Goal: Task Accomplishment & Management: Manage account settings

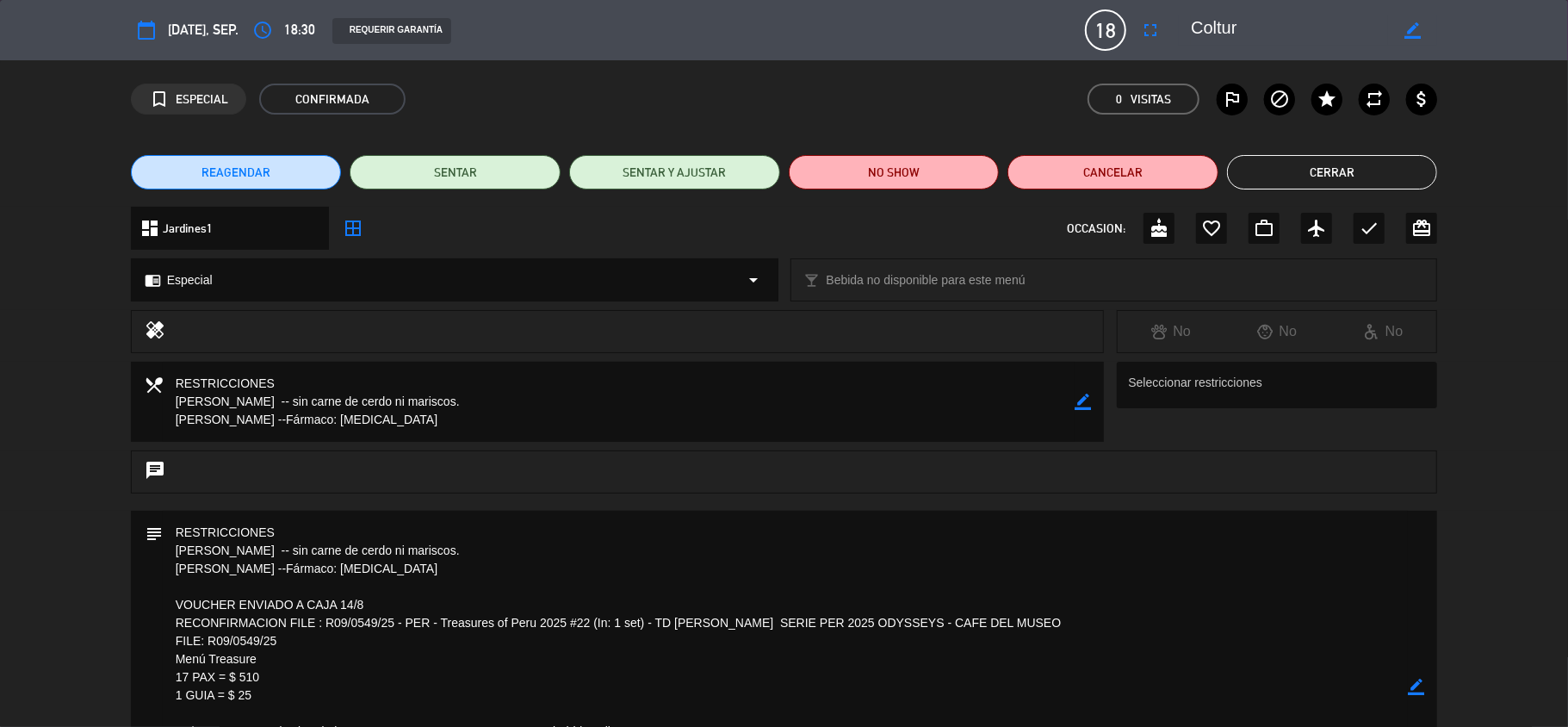
click at [1413, 690] on icon "border_color" at bounding box center [1416, 687] width 16 height 16
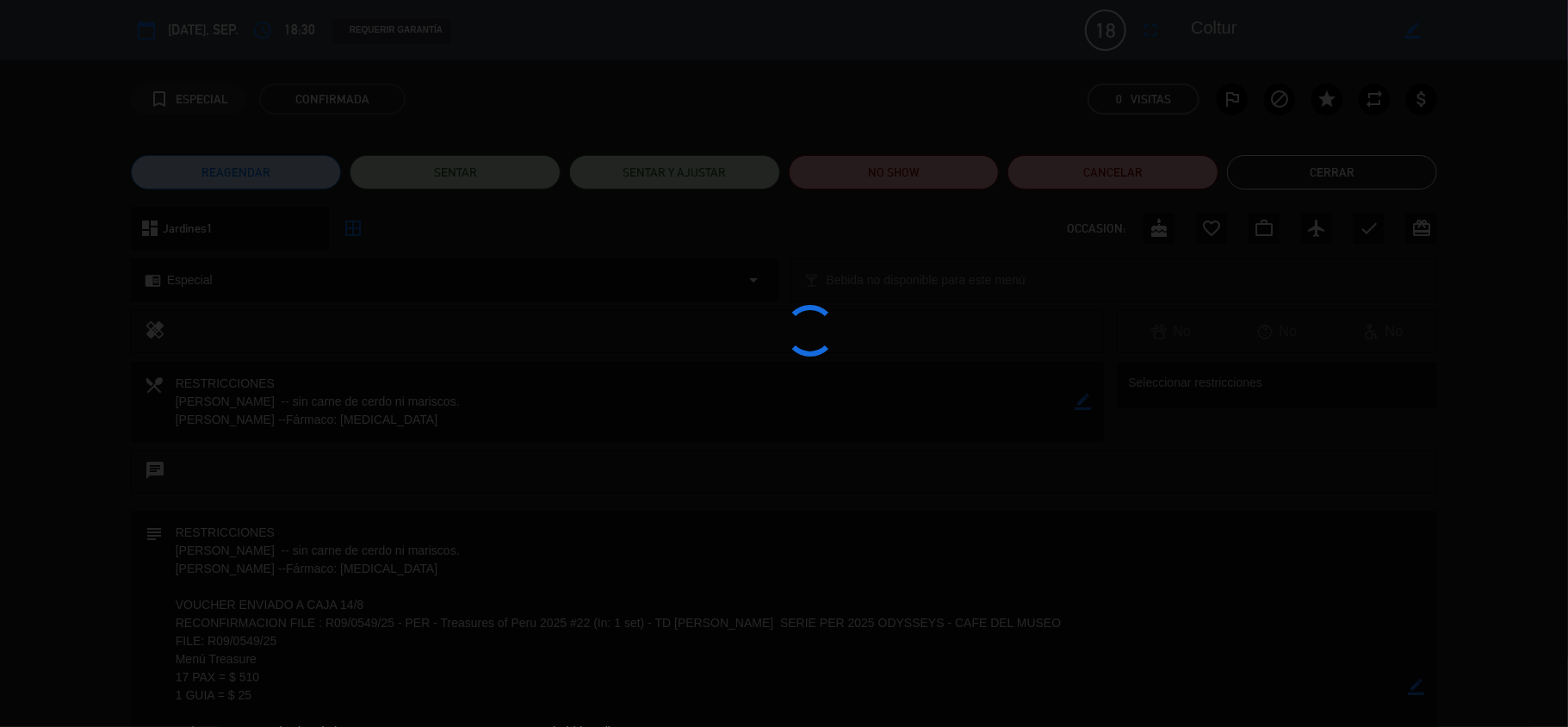
click at [1413, 689] on div at bounding box center [784, 363] width 1568 height 727
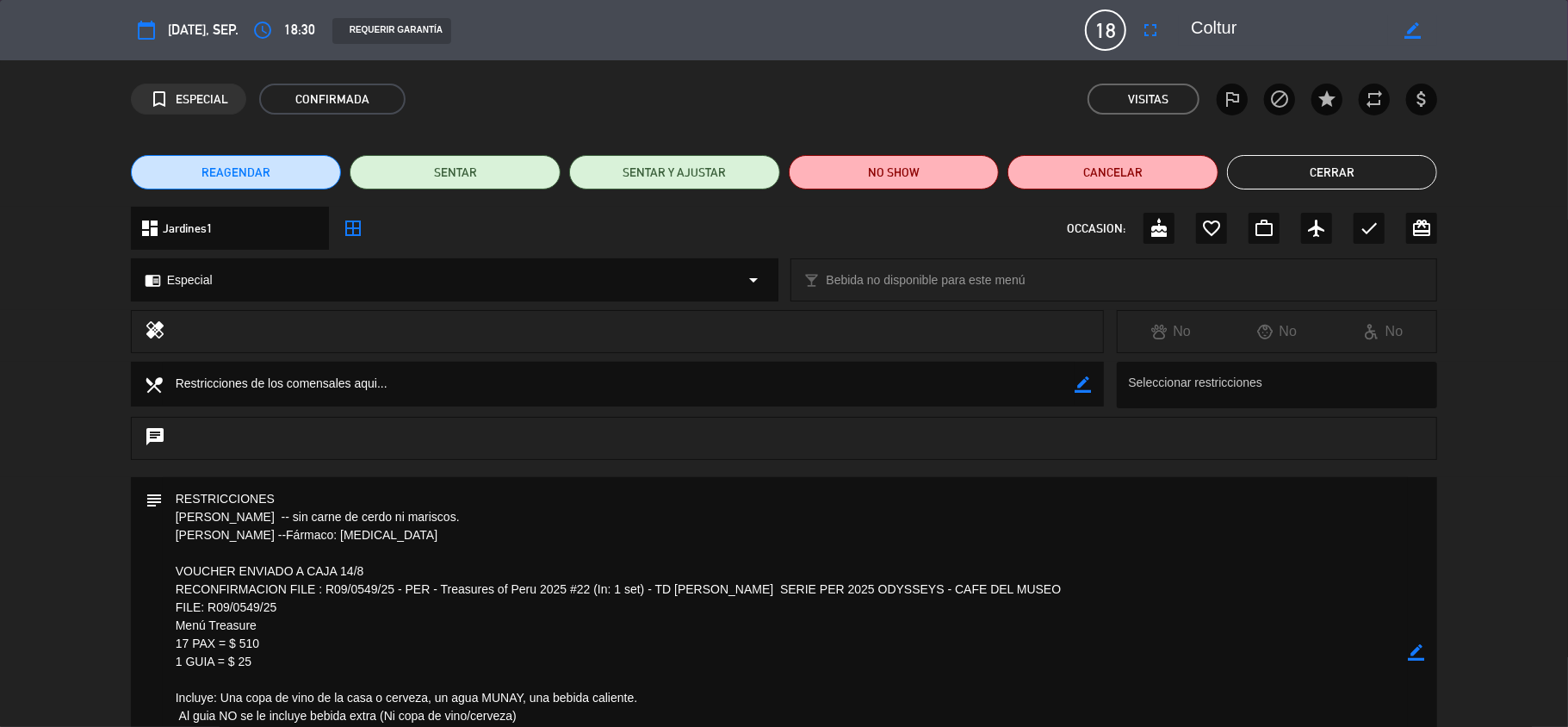
click at [1289, 159] on button "Cerrar" at bounding box center [1332, 172] width 211 height 35
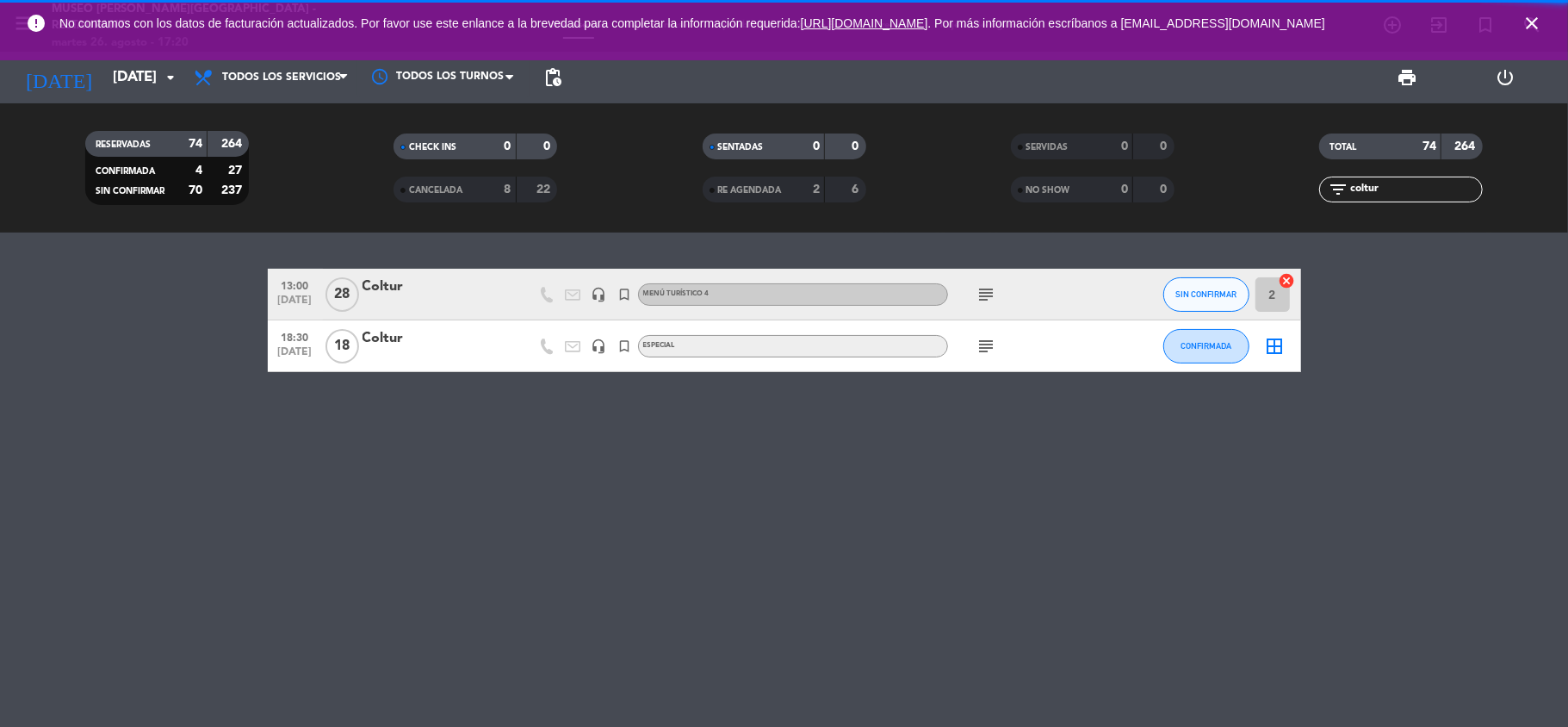
click at [1530, 25] on icon "close" at bounding box center [1532, 23] width 21 height 21
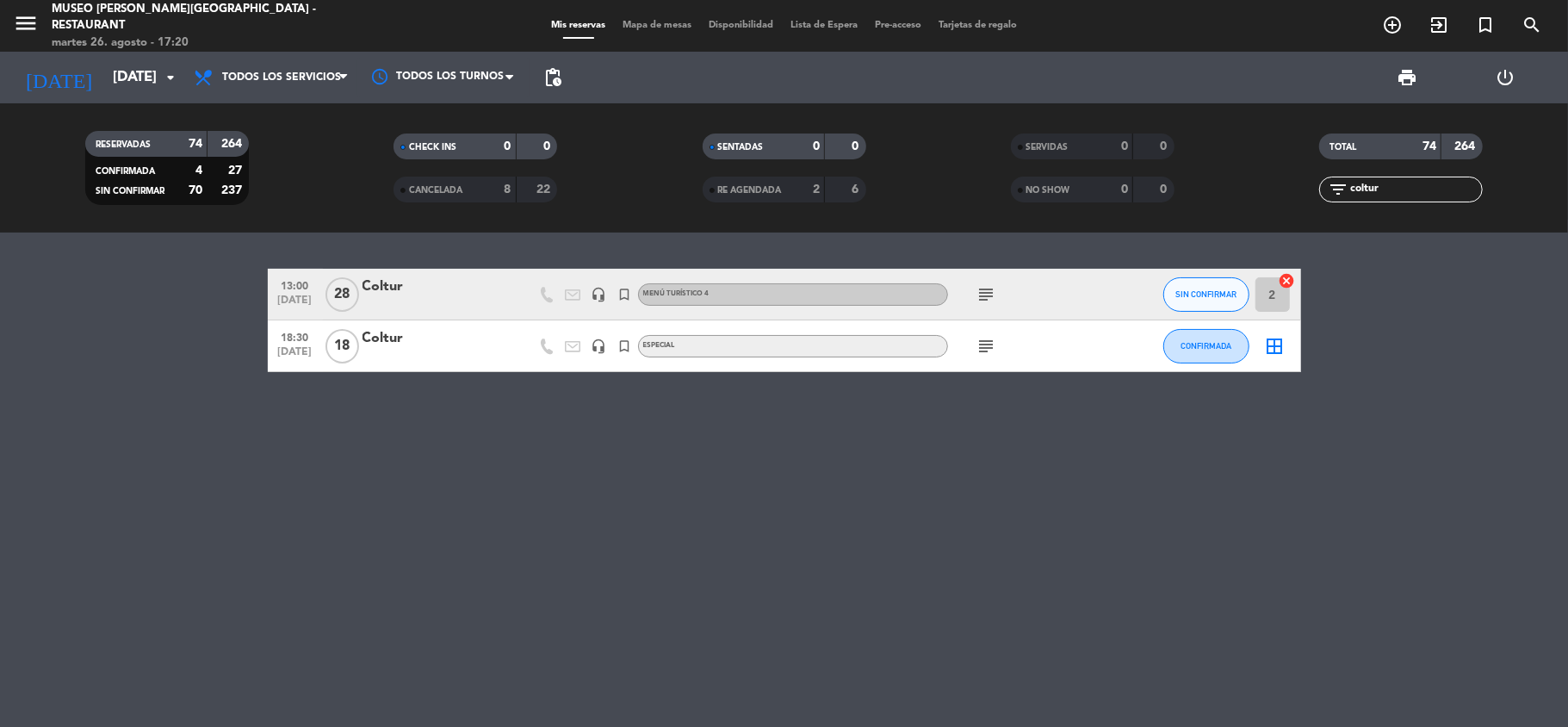
drag, startPoint x: 1389, startPoint y: 190, endPoint x: 1282, endPoint y: 177, distance: 107.8
click at [1283, 195] on div "filter_list coltur" at bounding box center [1401, 189] width 308 height 25
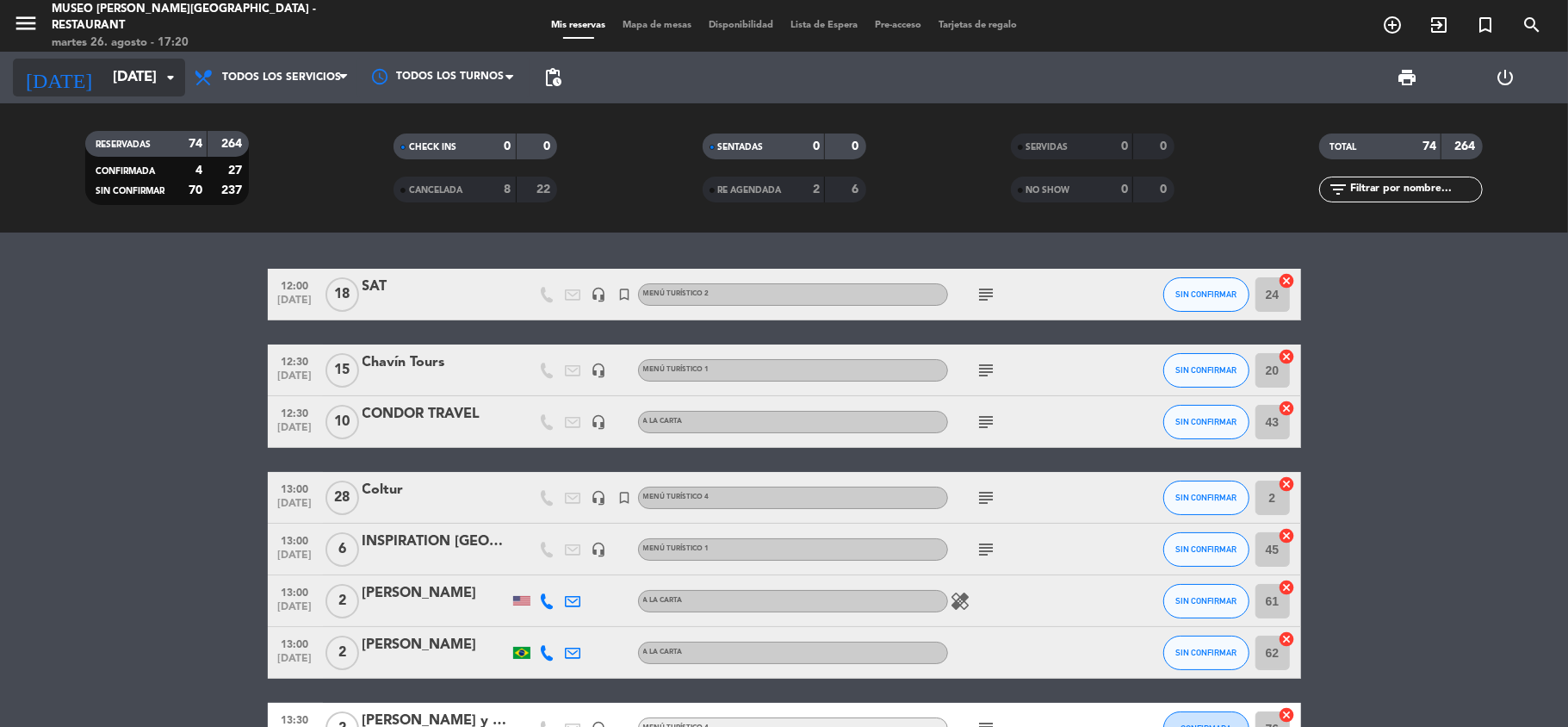
click at [105, 80] on input "[DATE]" at bounding box center [197, 77] width 186 height 34
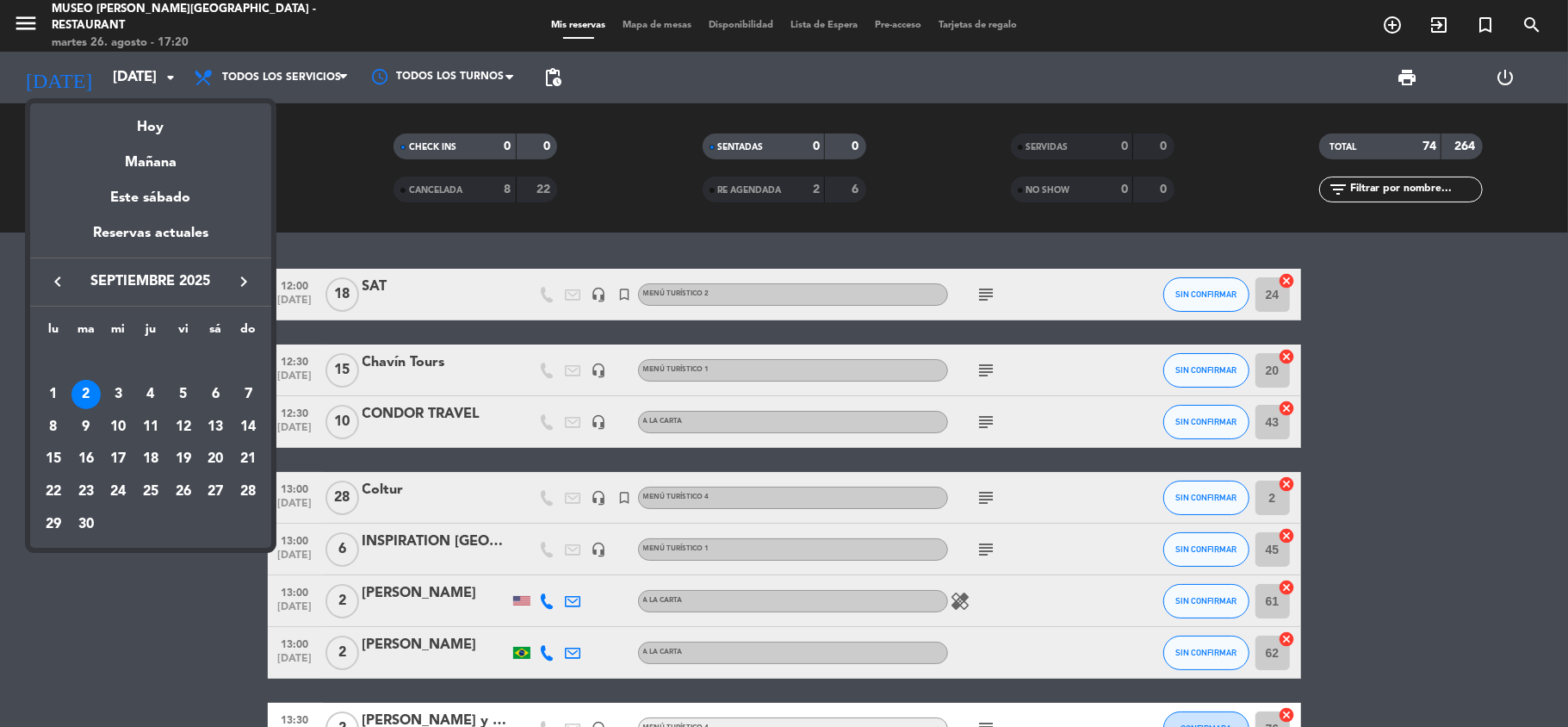
click at [50, 279] on icon "keyboard_arrow_left" at bounding box center [57, 281] width 21 height 21
click at [97, 497] on div "26" at bounding box center [86, 492] width 29 height 29
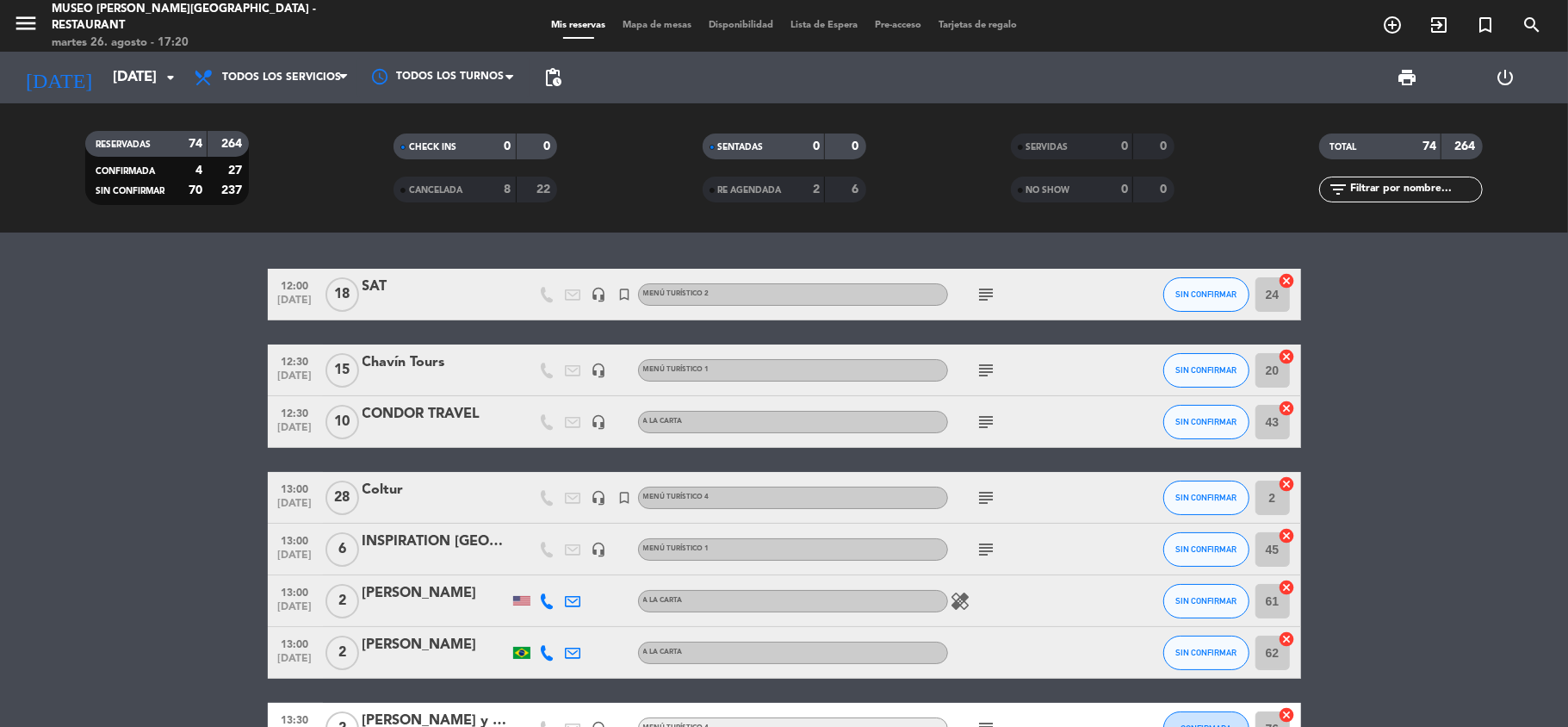
type input "[DATE]"
click at [294, 64] on span "Todos los servicios" at bounding box center [271, 77] width 172 height 38
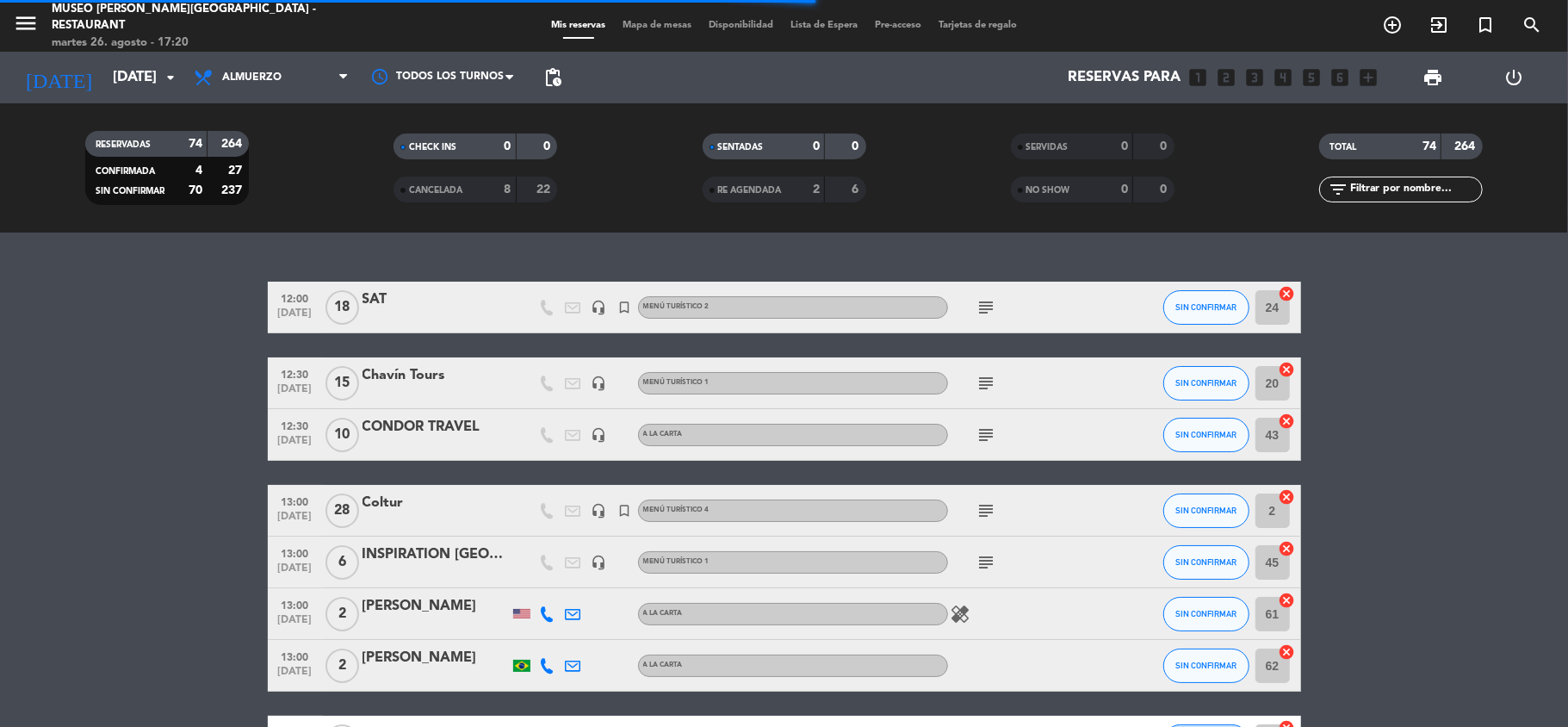
click at [270, 195] on div "menu [GEOGRAPHIC_DATA][PERSON_NAME] - Restaurant [DATE] 26. agosto - 17:20 Mis …" at bounding box center [784, 116] width 1568 height 233
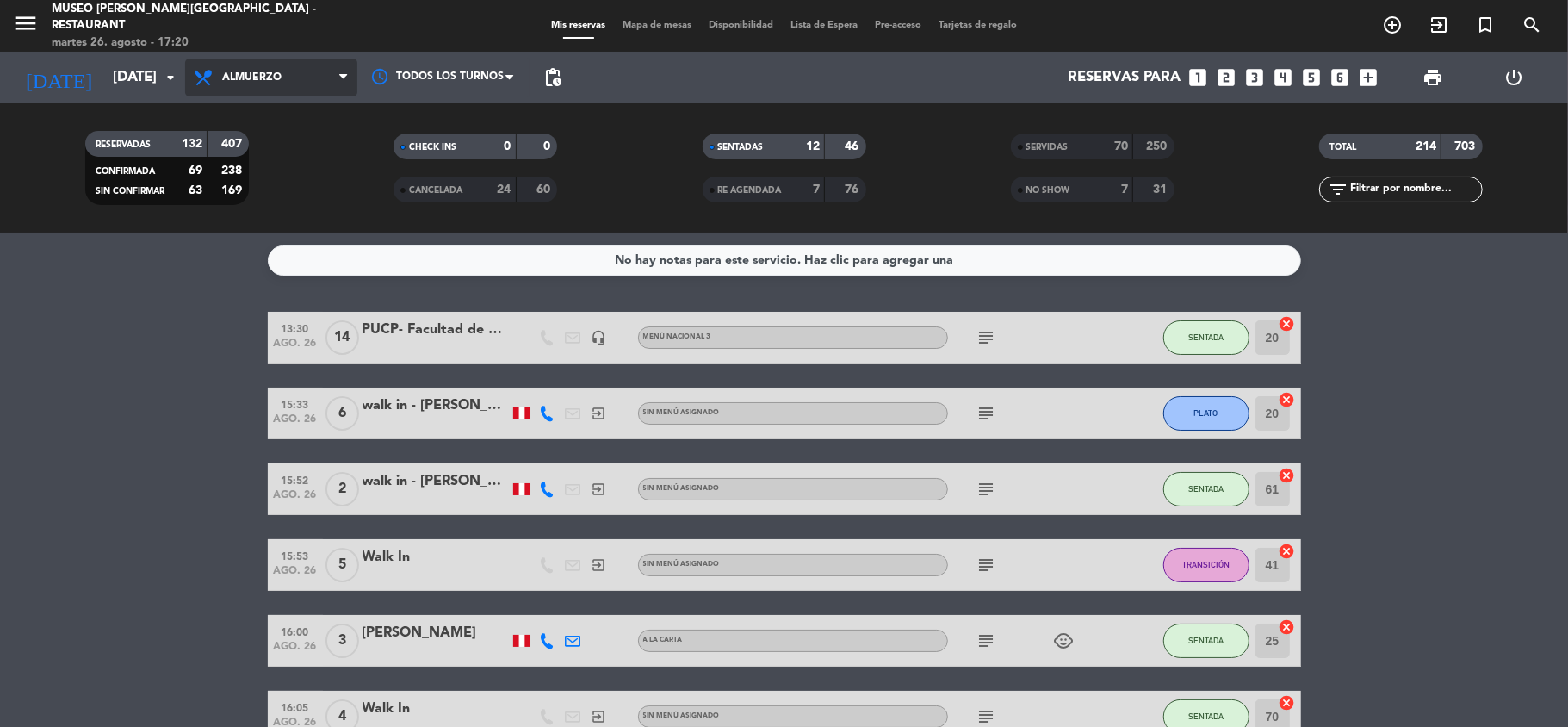
click at [274, 76] on span "Almuerzo" at bounding box center [251, 77] width 59 height 12
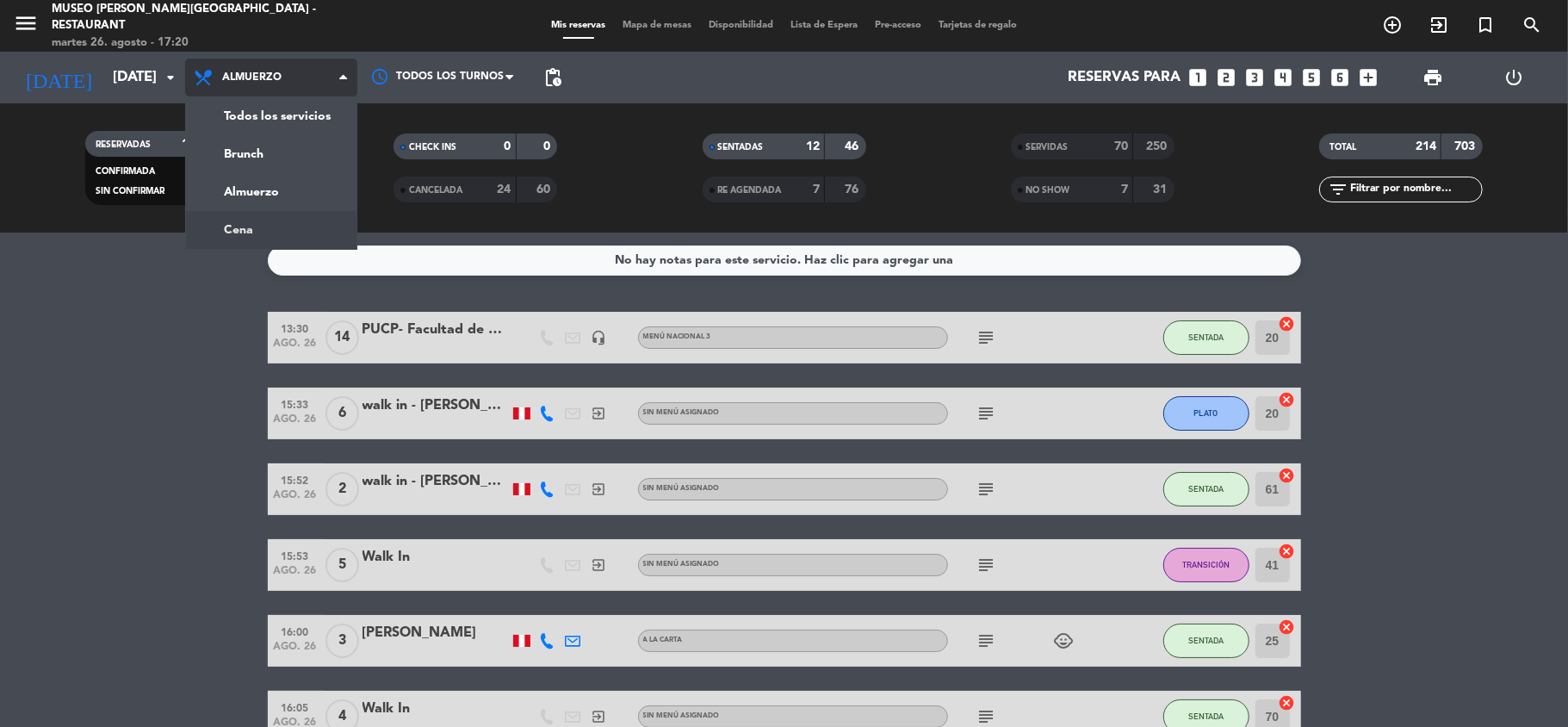
click at [250, 218] on div "menu [GEOGRAPHIC_DATA][PERSON_NAME] - Restaurant [DATE] 26. agosto - 17:20 Mis …" at bounding box center [784, 116] width 1568 height 233
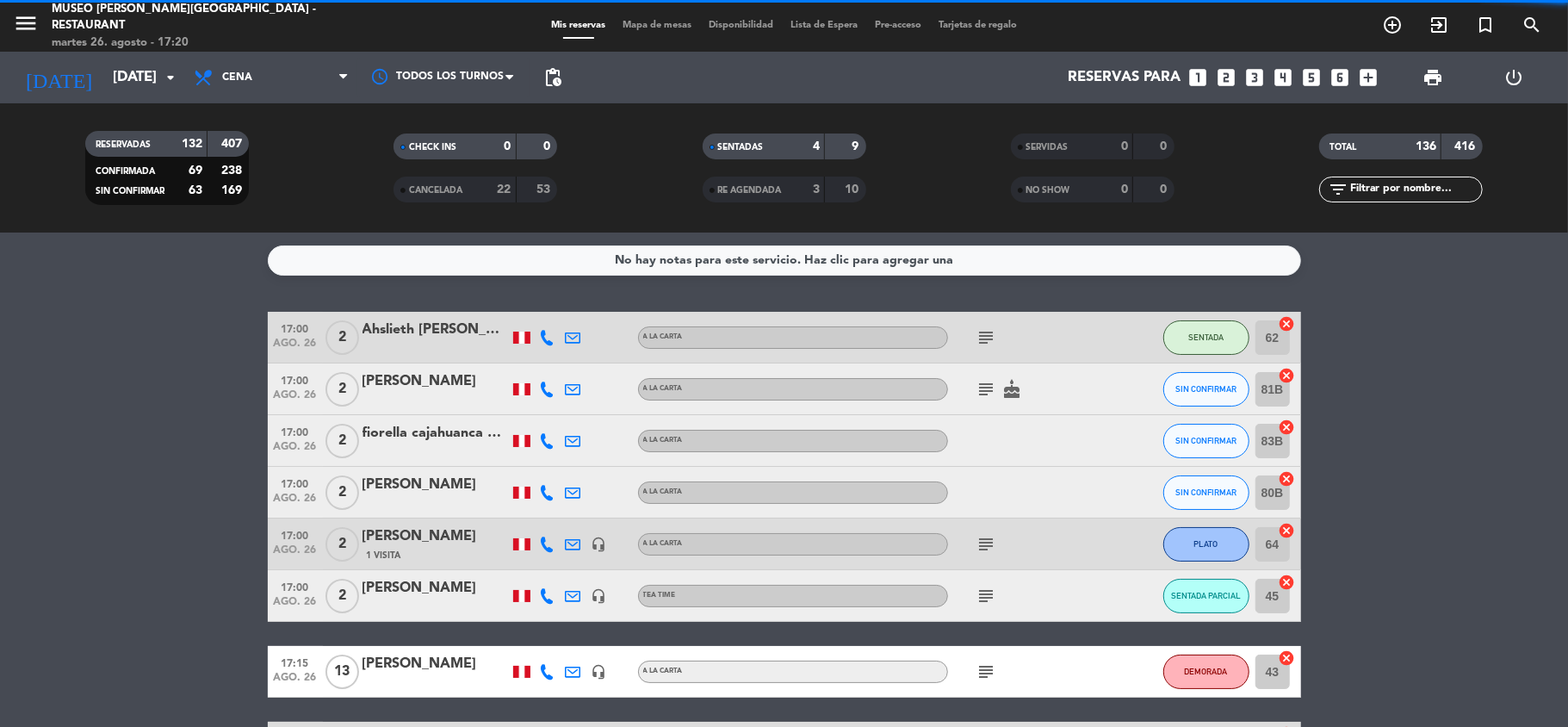
click at [1392, 187] on input "text" at bounding box center [1415, 189] width 134 height 19
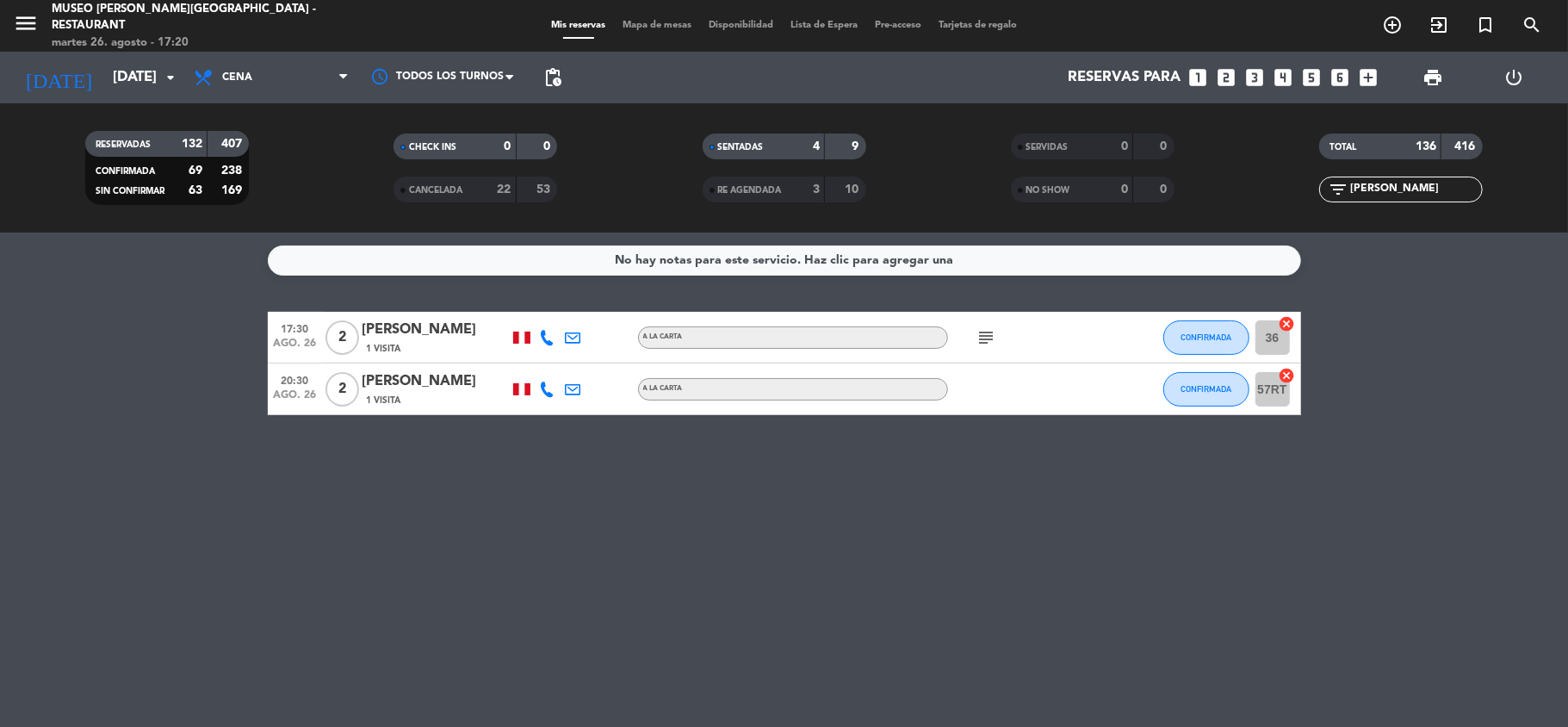
type input "[PERSON_NAME]"
click at [438, 328] on div "[PERSON_NAME]" at bounding box center [436, 329] width 146 height 23
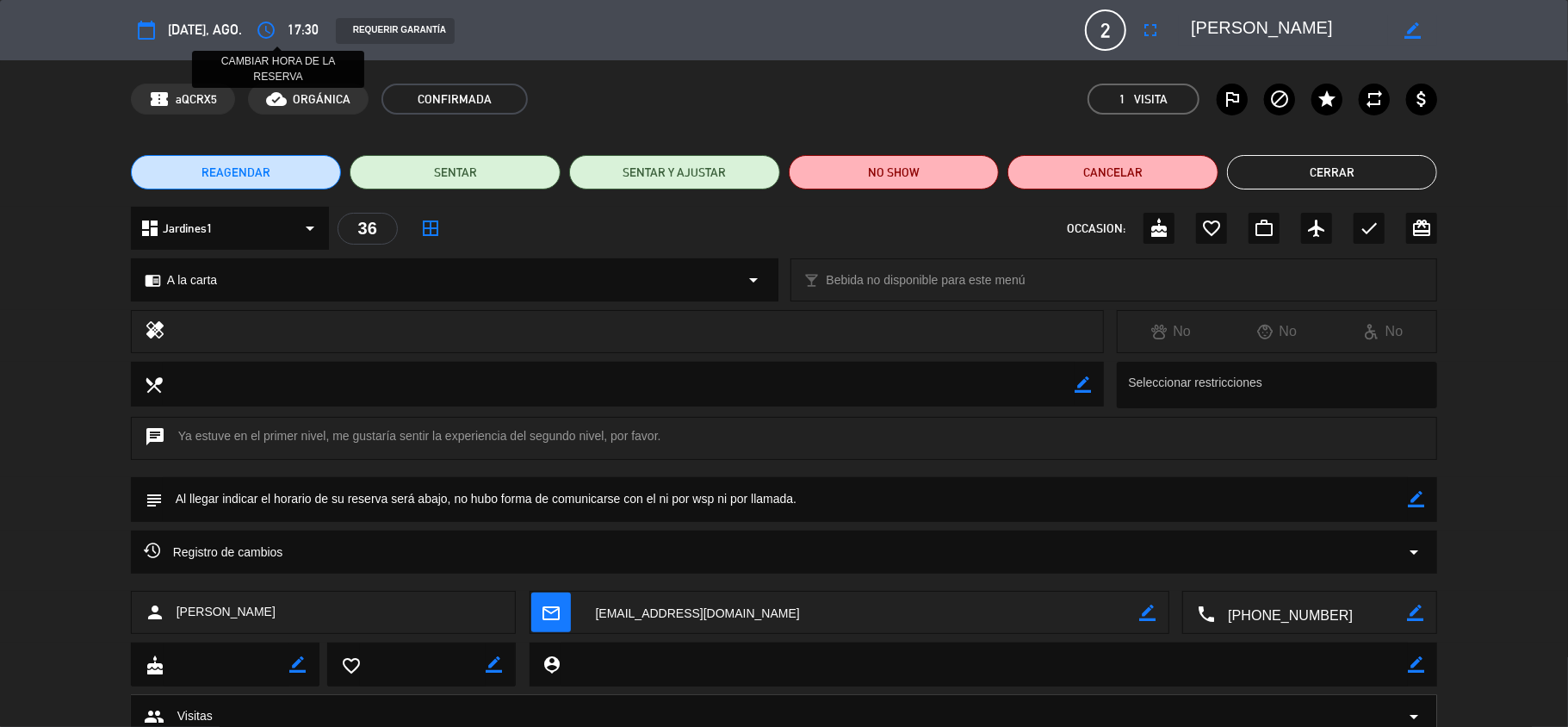
click at [274, 23] on icon "access_time" at bounding box center [266, 30] width 21 height 21
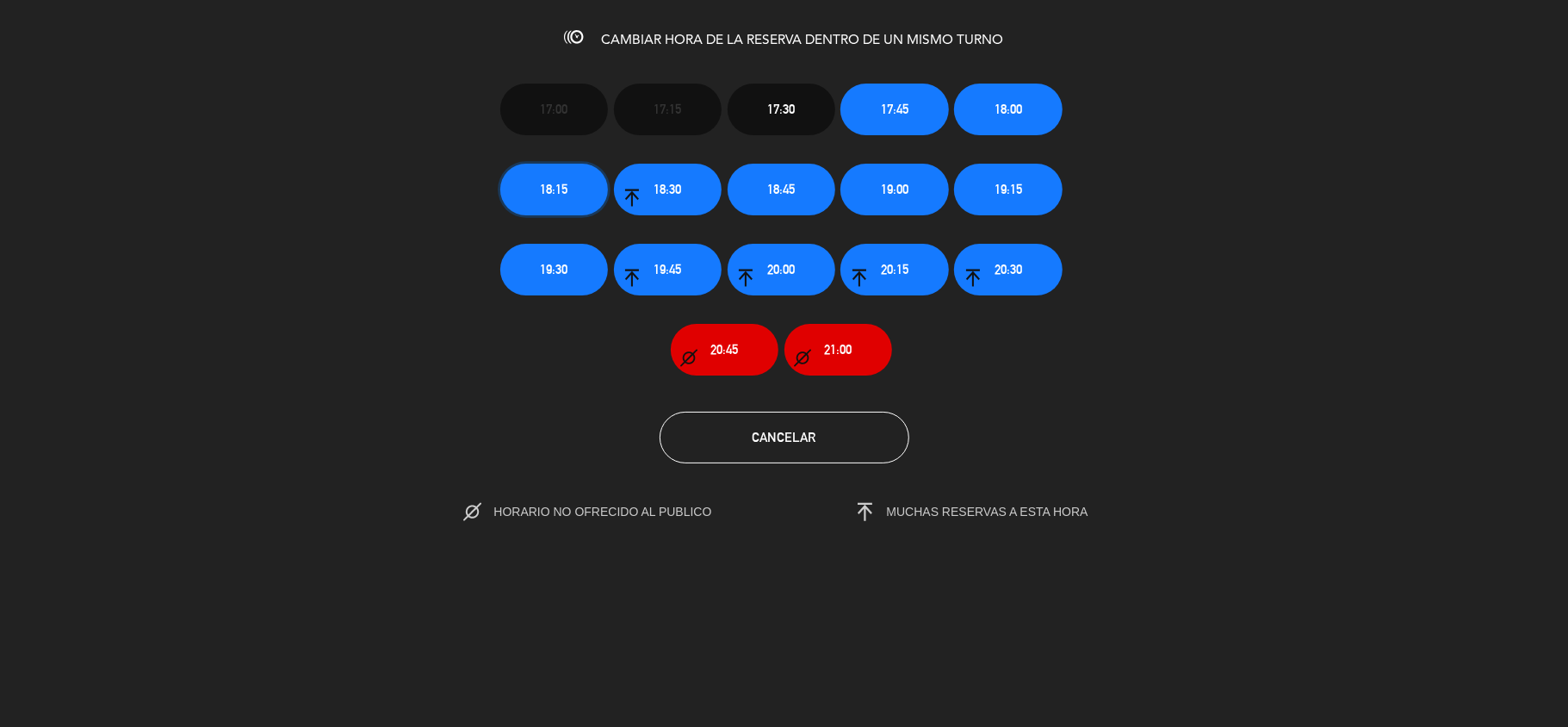
click at [562, 187] on span "18:15" at bounding box center [554, 189] width 27 height 20
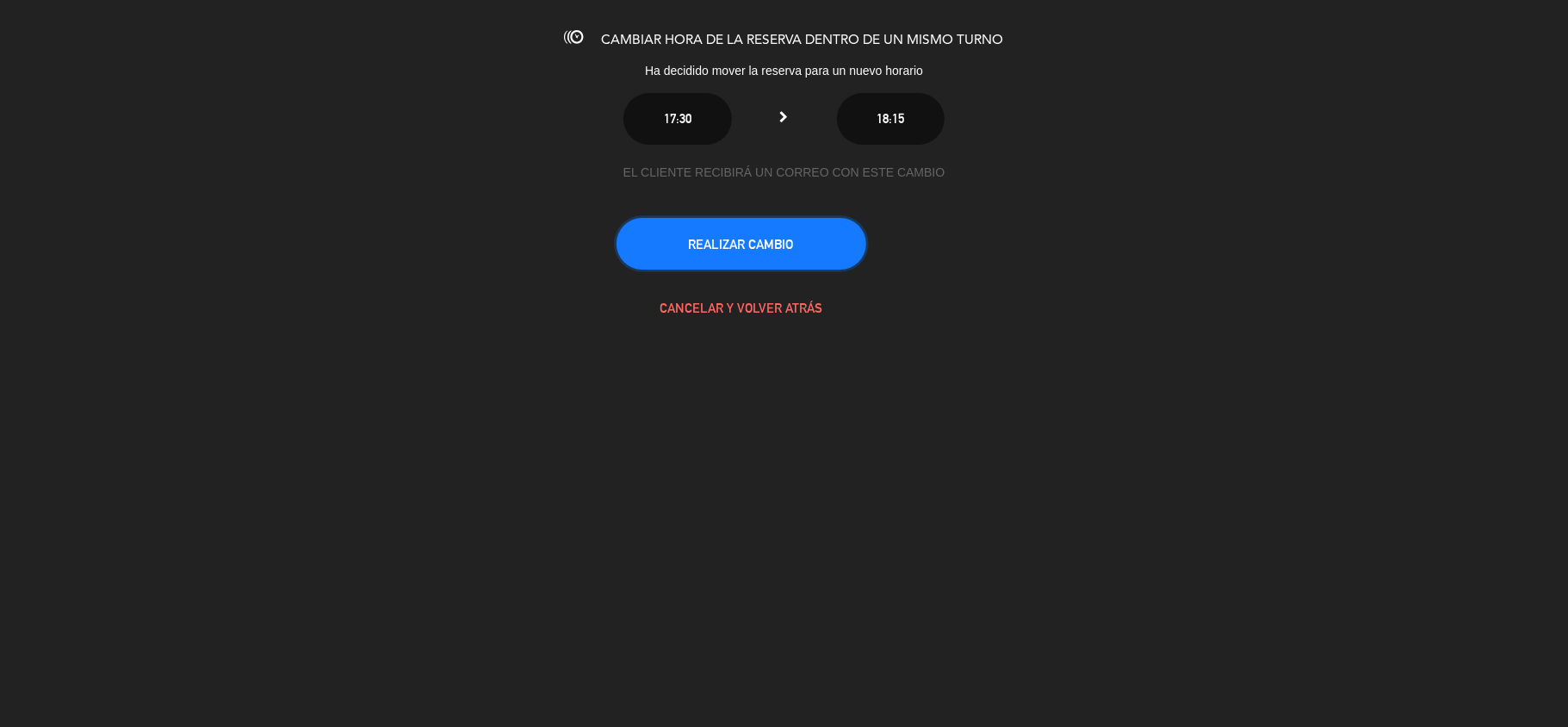
click at [731, 249] on button "REALIZAR CAMBIO" at bounding box center [741, 244] width 250 height 52
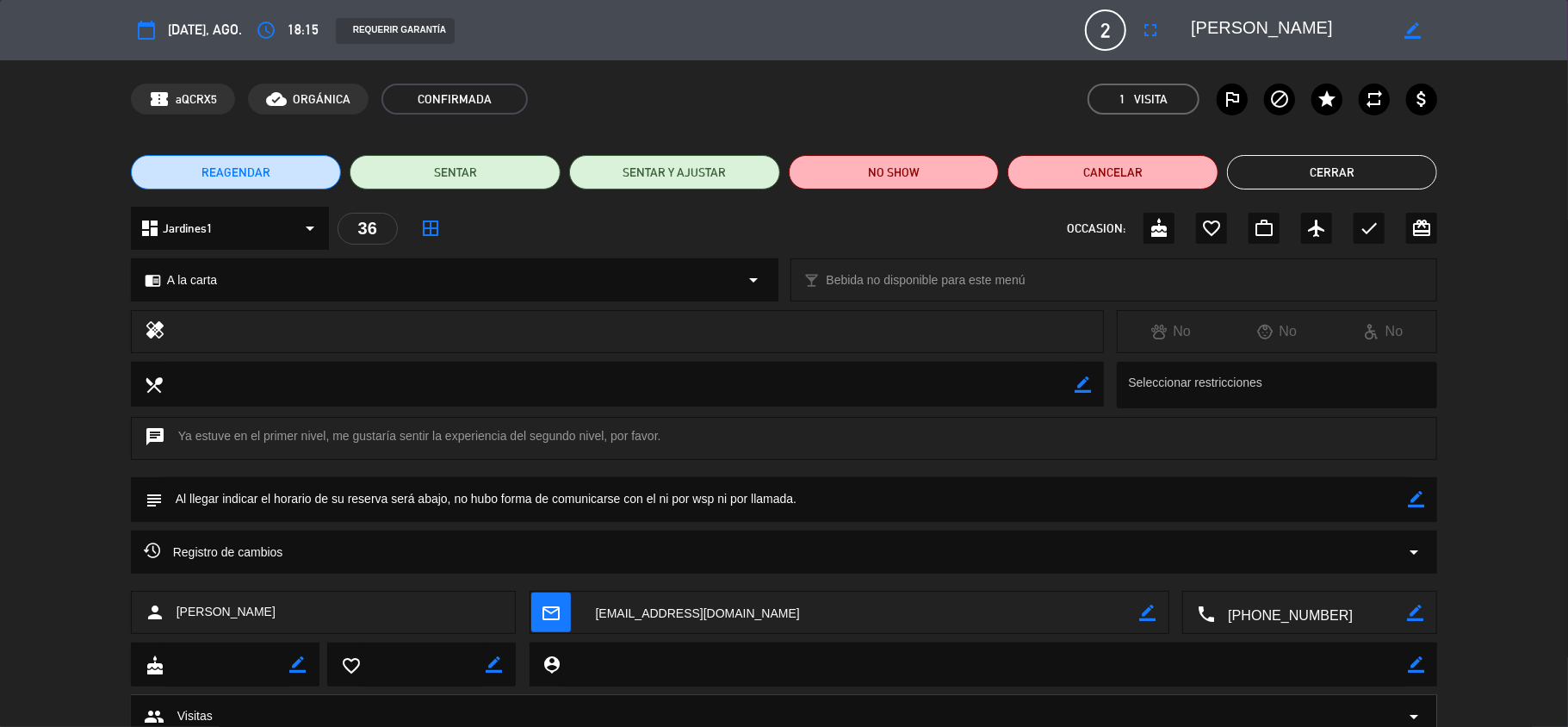
click at [1405, 498] on textarea at bounding box center [786, 500] width 1246 height 44
click at [1410, 498] on icon "border_color" at bounding box center [1416, 500] width 16 height 16
click at [1410, 498] on icon at bounding box center [1416, 500] width 16 height 16
type textarea "Al llegar indicar el horario de su reserva será abajo, no hubo forma de comunic…"
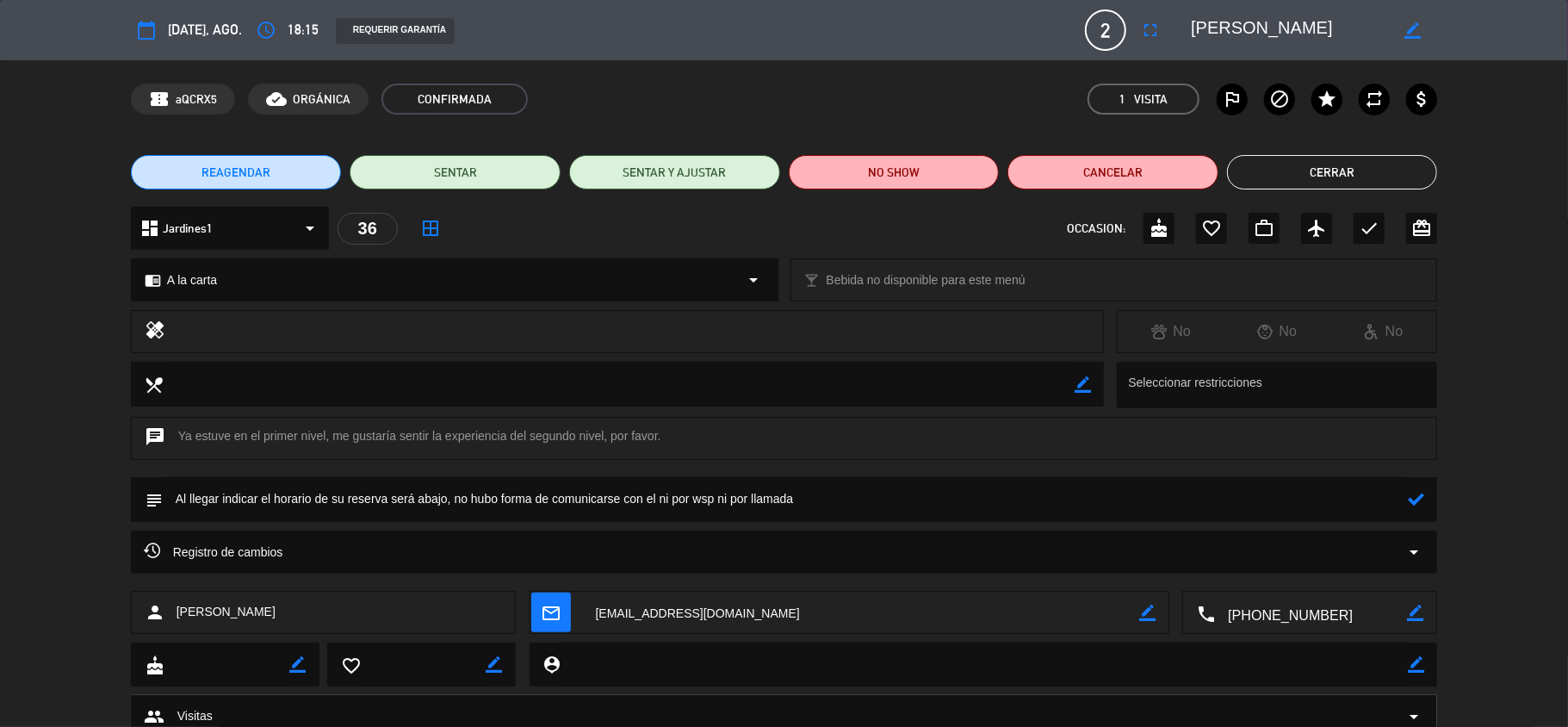
click at [1412, 500] on icon at bounding box center [1416, 500] width 16 height 16
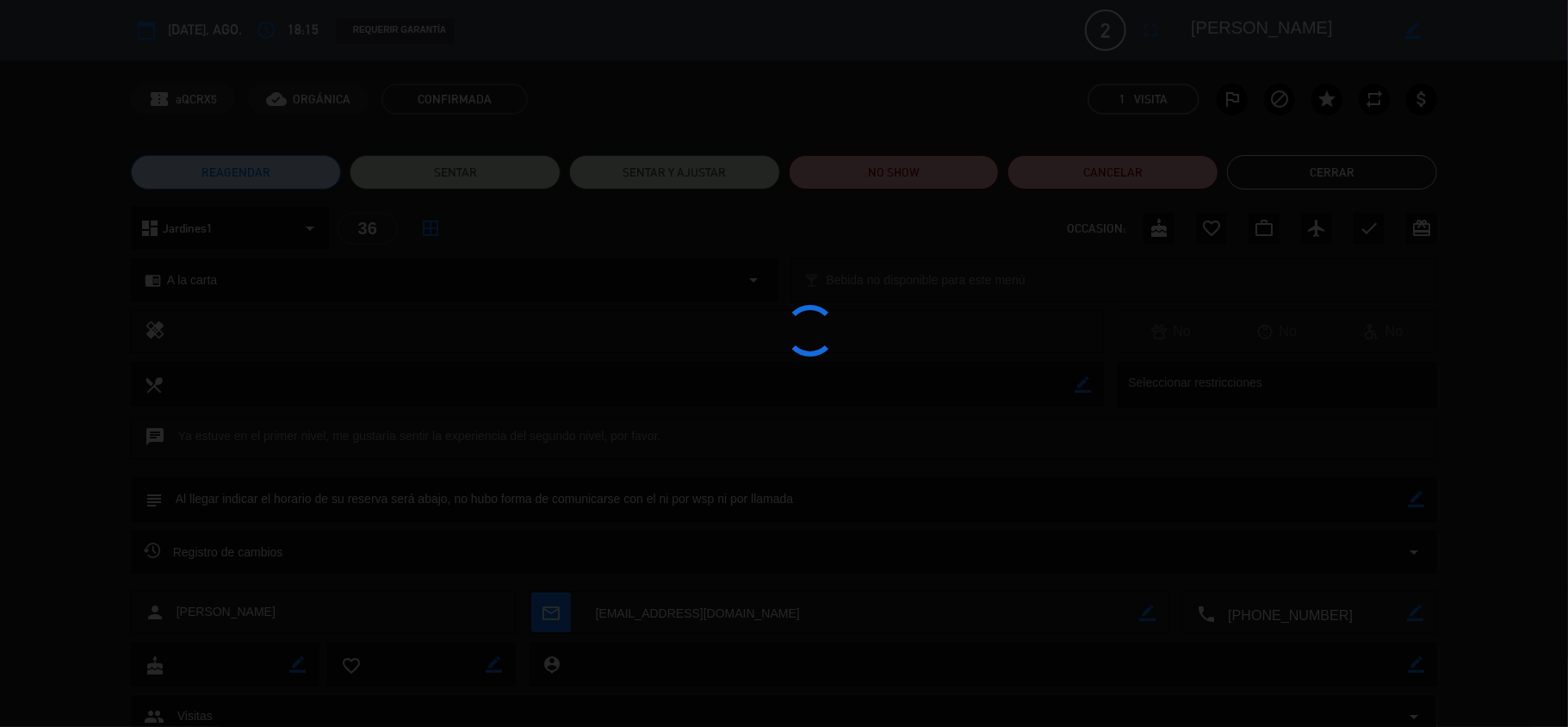
click at [1412, 500] on div at bounding box center [784, 363] width 1568 height 727
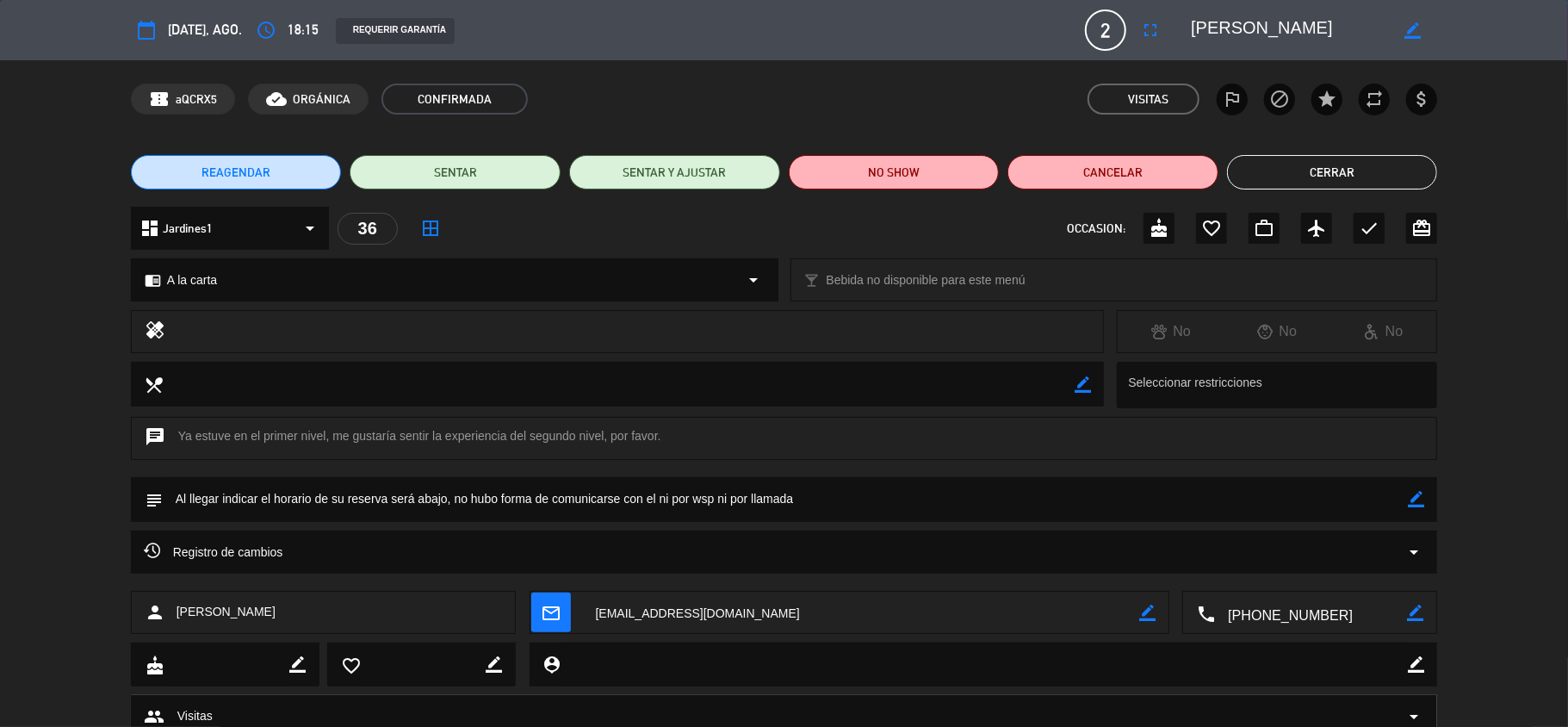
click at [1348, 166] on button "Cerrar" at bounding box center [1332, 172] width 211 height 35
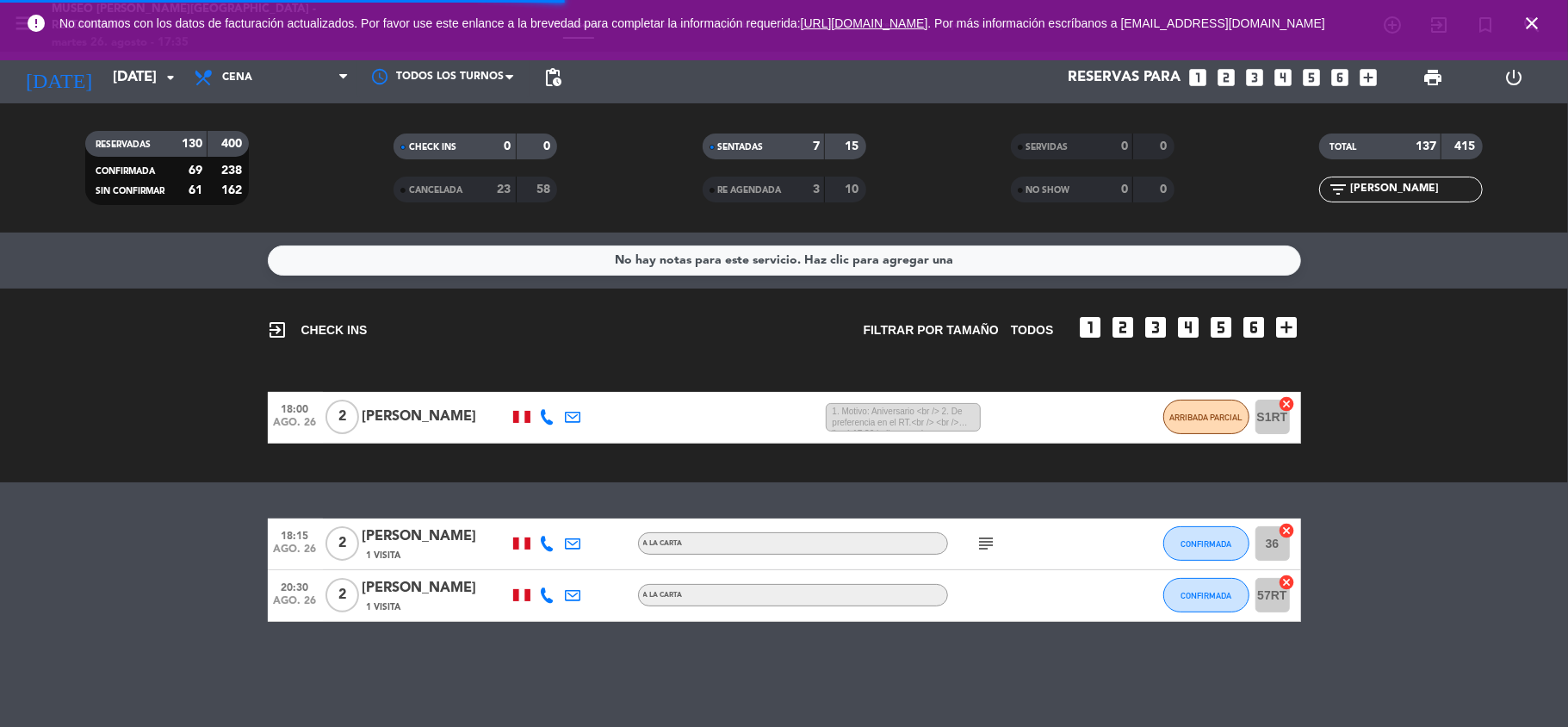
click at [1543, 25] on span "close" at bounding box center [1532, 23] width 46 height 46
click at [1538, 21] on icon "close" at bounding box center [1532, 23] width 21 height 21
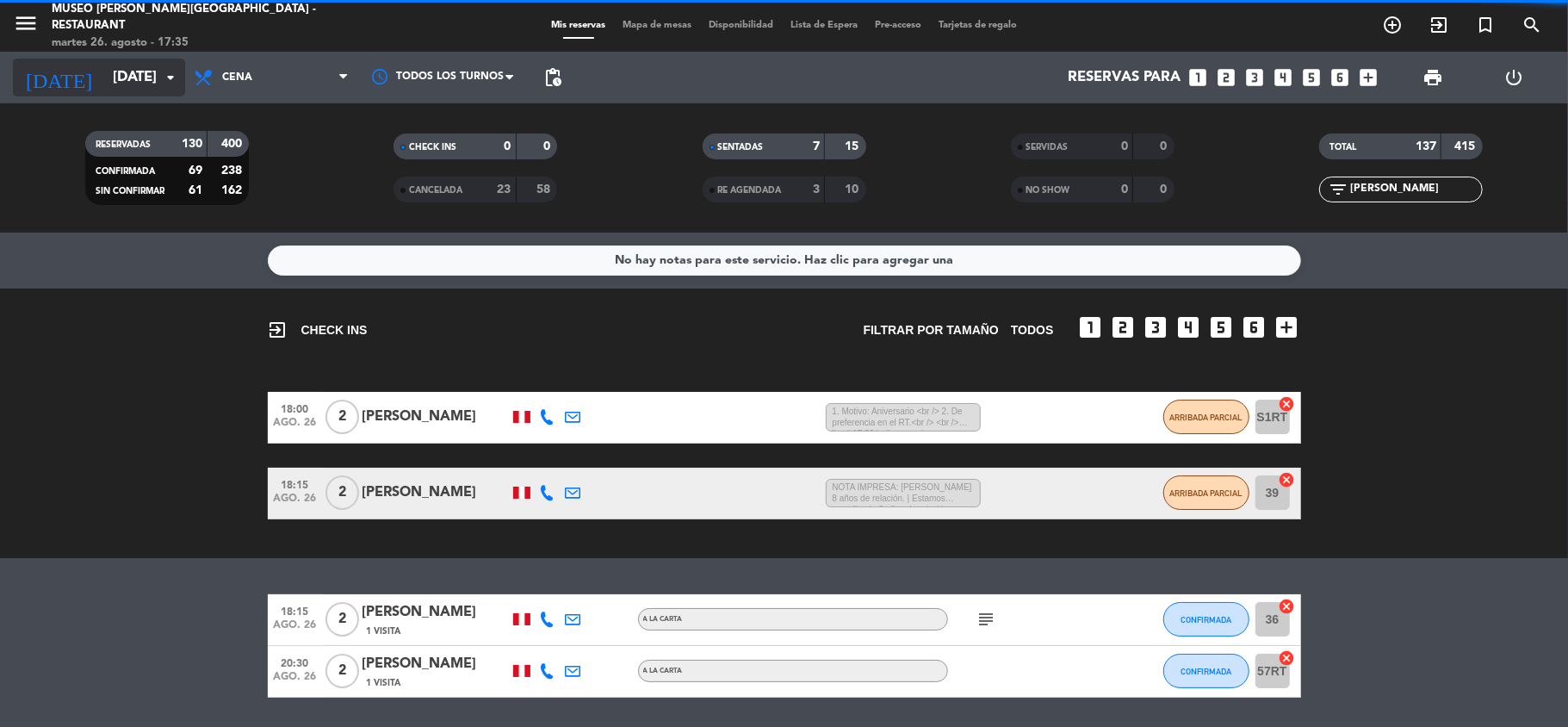
click at [105, 71] on input "[DATE]" at bounding box center [197, 77] width 186 height 34
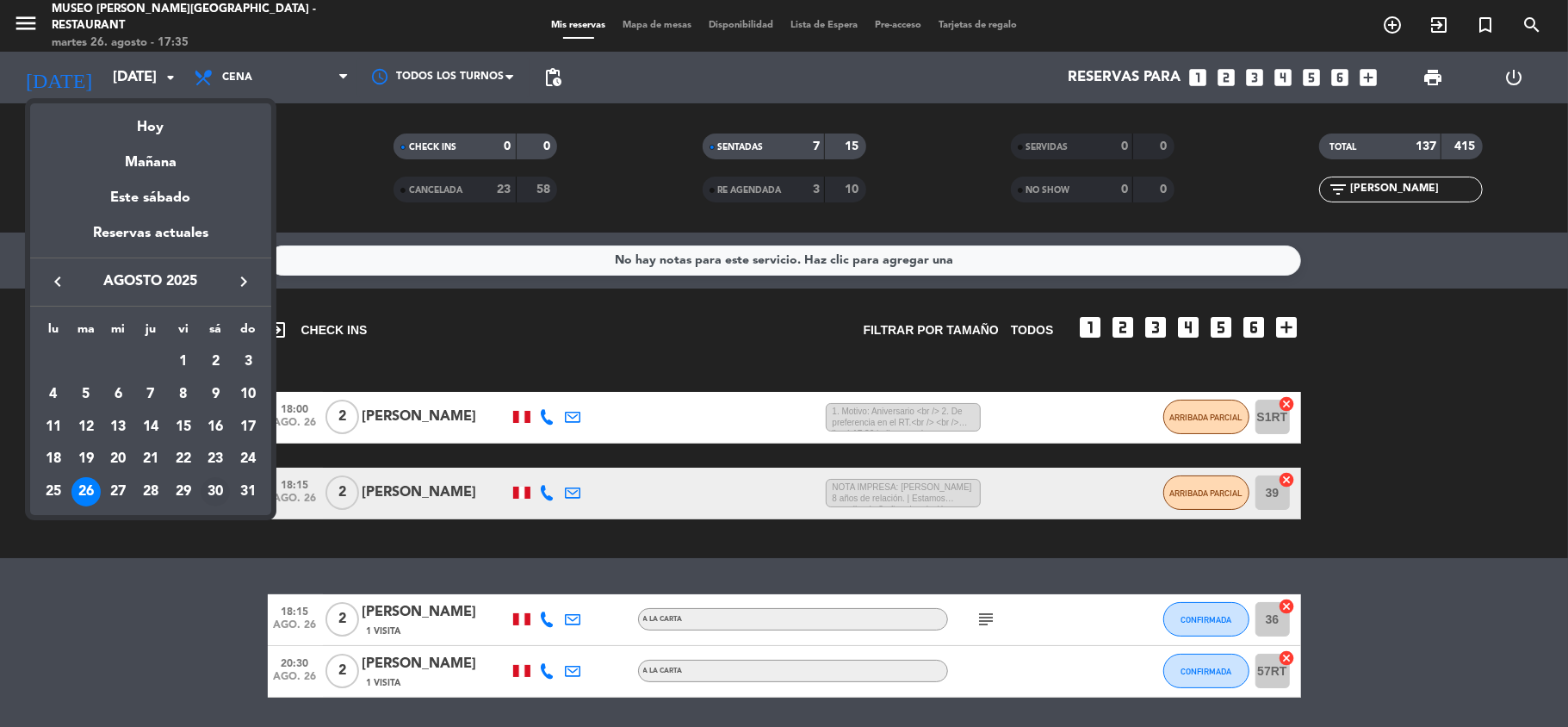
click at [221, 490] on div "30" at bounding box center [216, 492] width 29 height 29
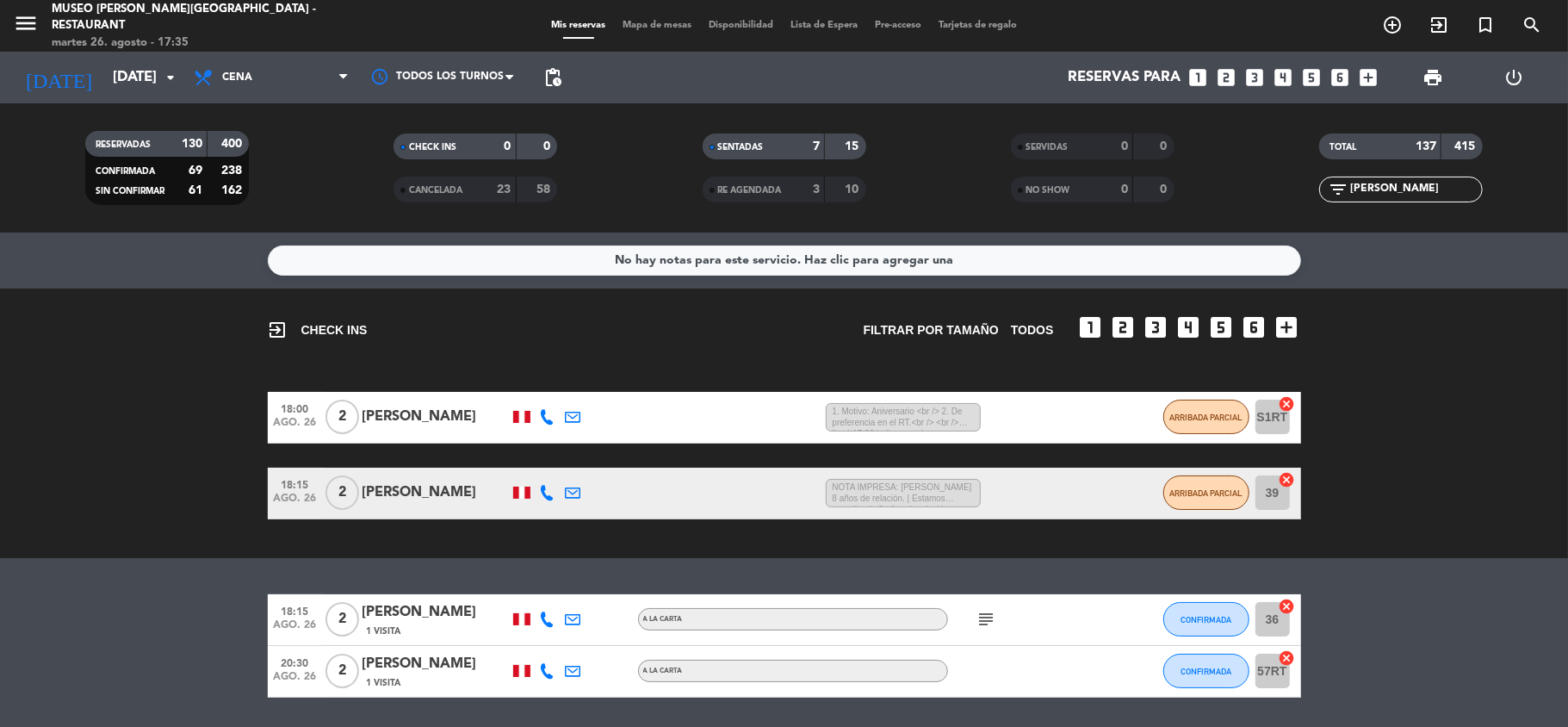
type input "sáb. 30 ago."
drag, startPoint x: 1372, startPoint y: 187, endPoint x: 1328, endPoint y: 189, distance: 44.0
click at [1328, 189] on div "filter_list [PERSON_NAME]" at bounding box center [1401, 189] width 164 height 25
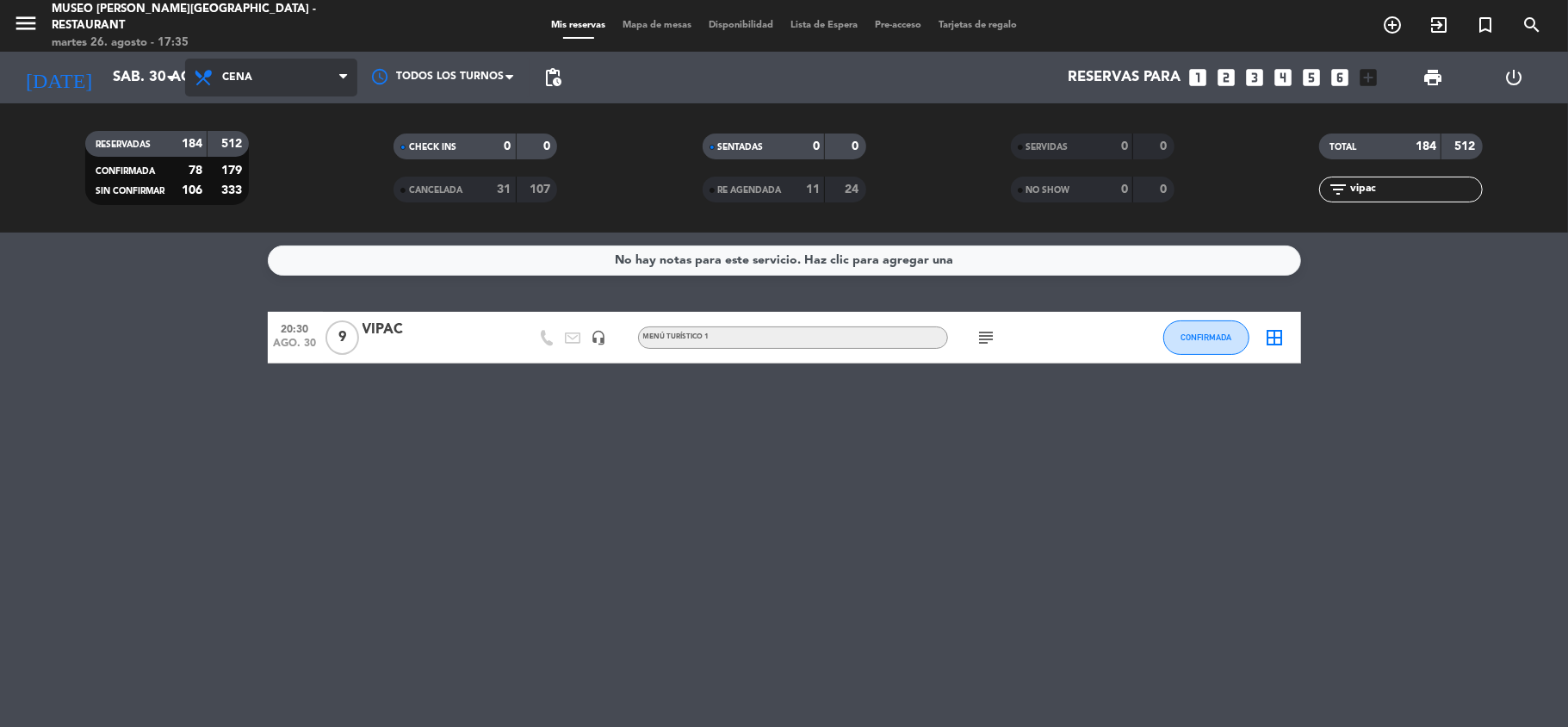
type input "vipac"
click at [300, 79] on span "Cena" at bounding box center [271, 77] width 172 height 38
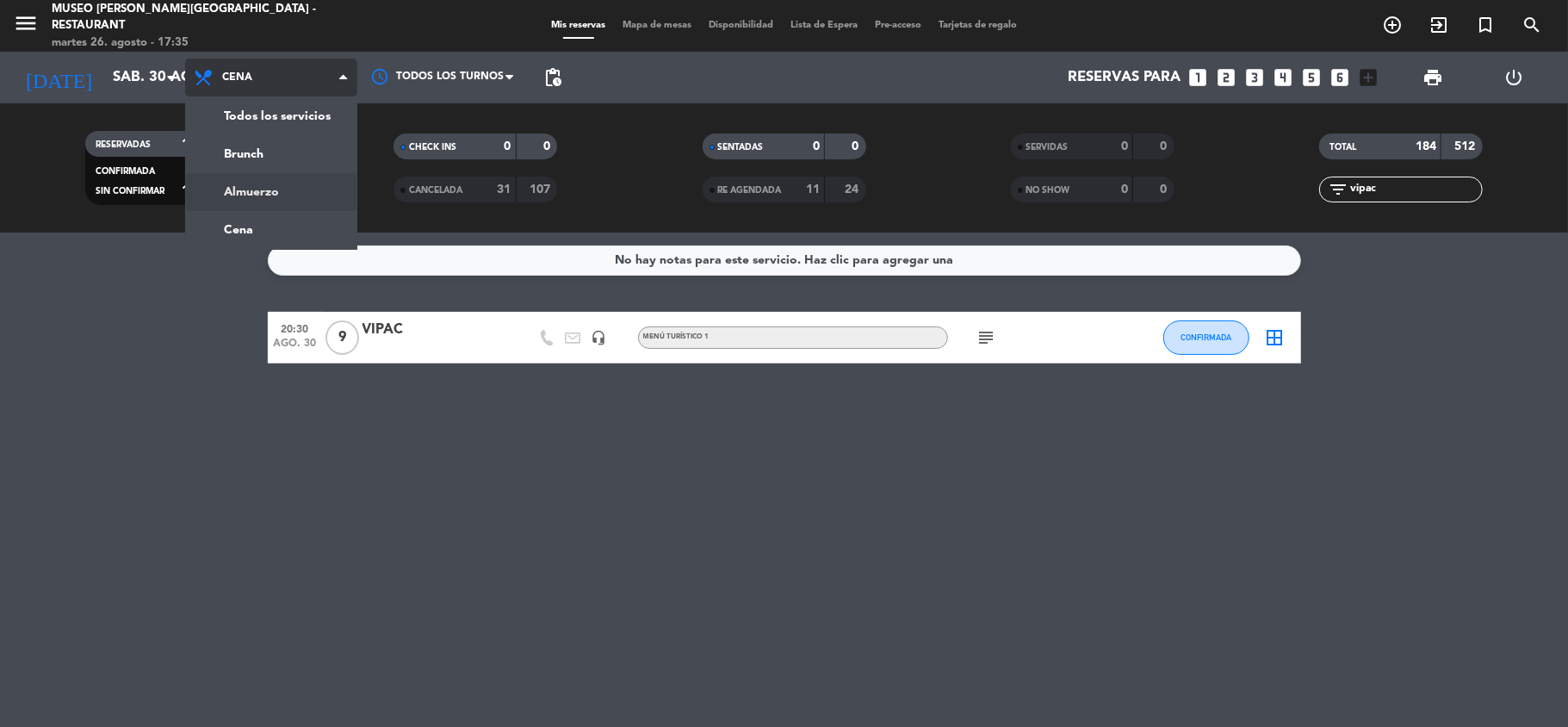
click at [266, 193] on div "menu [GEOGRAPHIC_DATA][PERSON_NAME] - Restaurant [DATE] 26. agosto - 17:35 Mis …" at bounding box center [784, 116] width 1568 height 233
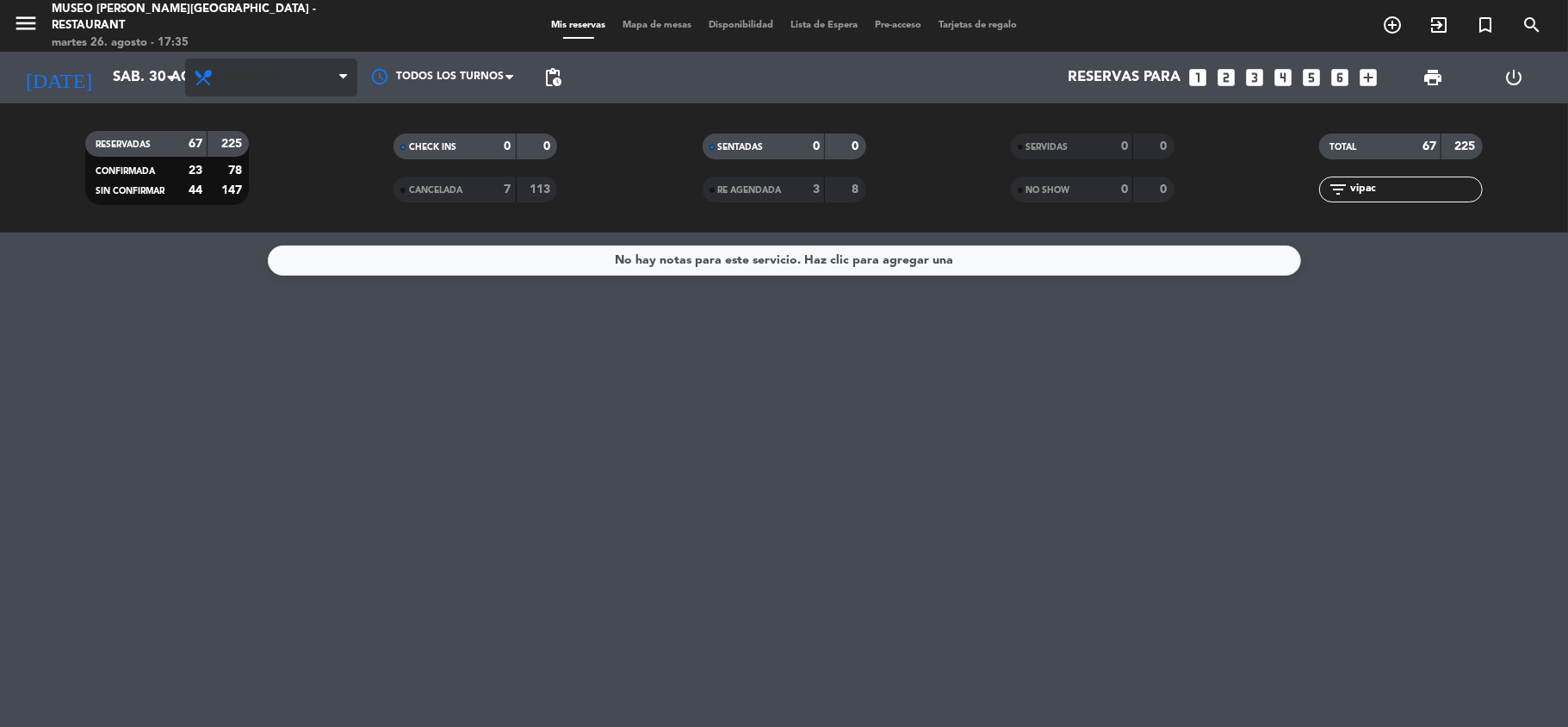
click at [245, 69] on span "Almuerzo" at bounding box center [271, 77] width 172 height 38
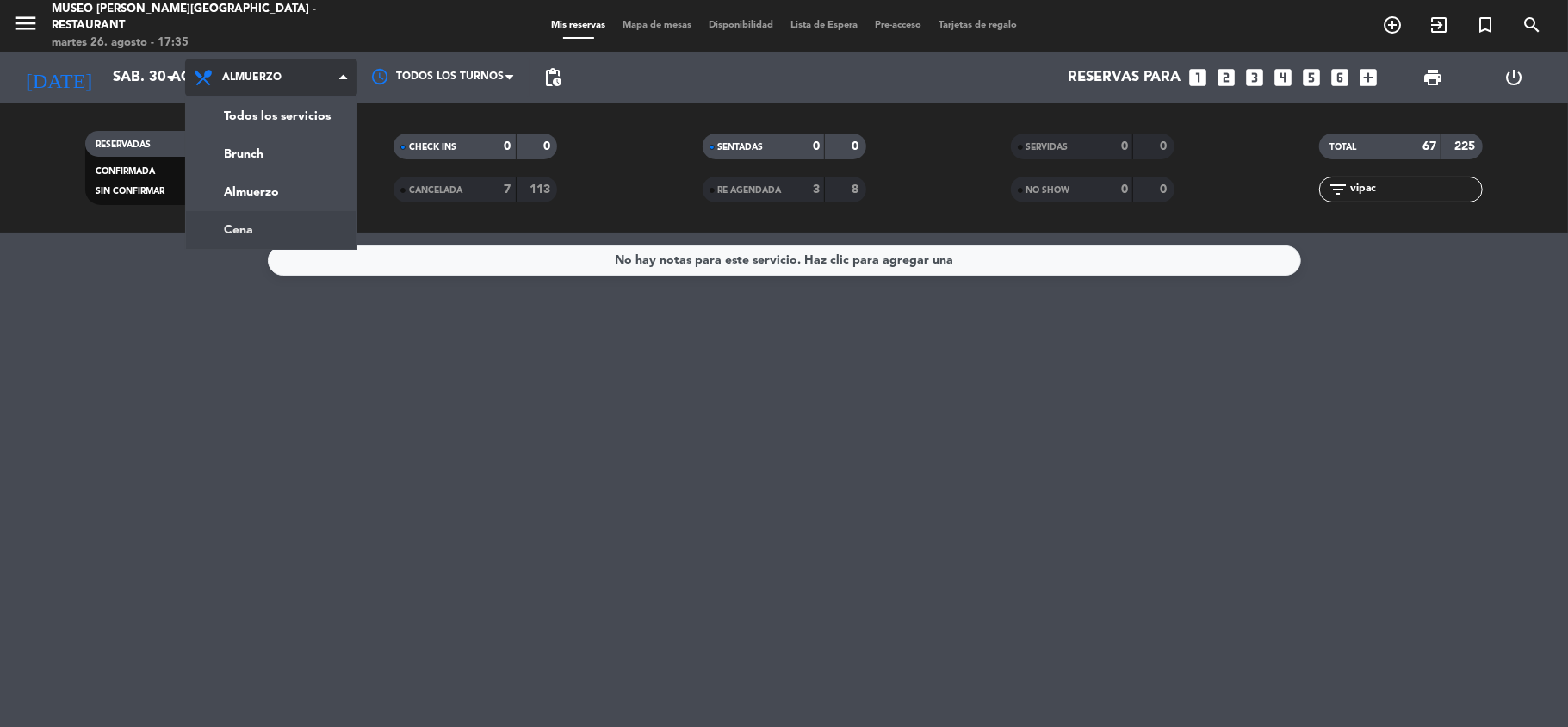
click at [264, 235] on ng-component "menu [GEOGRAPHIC_DATA][PERSON_NAME] - Restaurant [DATE] 26. agosto - 17:35 Mis …" at bounding box center [784, 363] width 1568 height 727
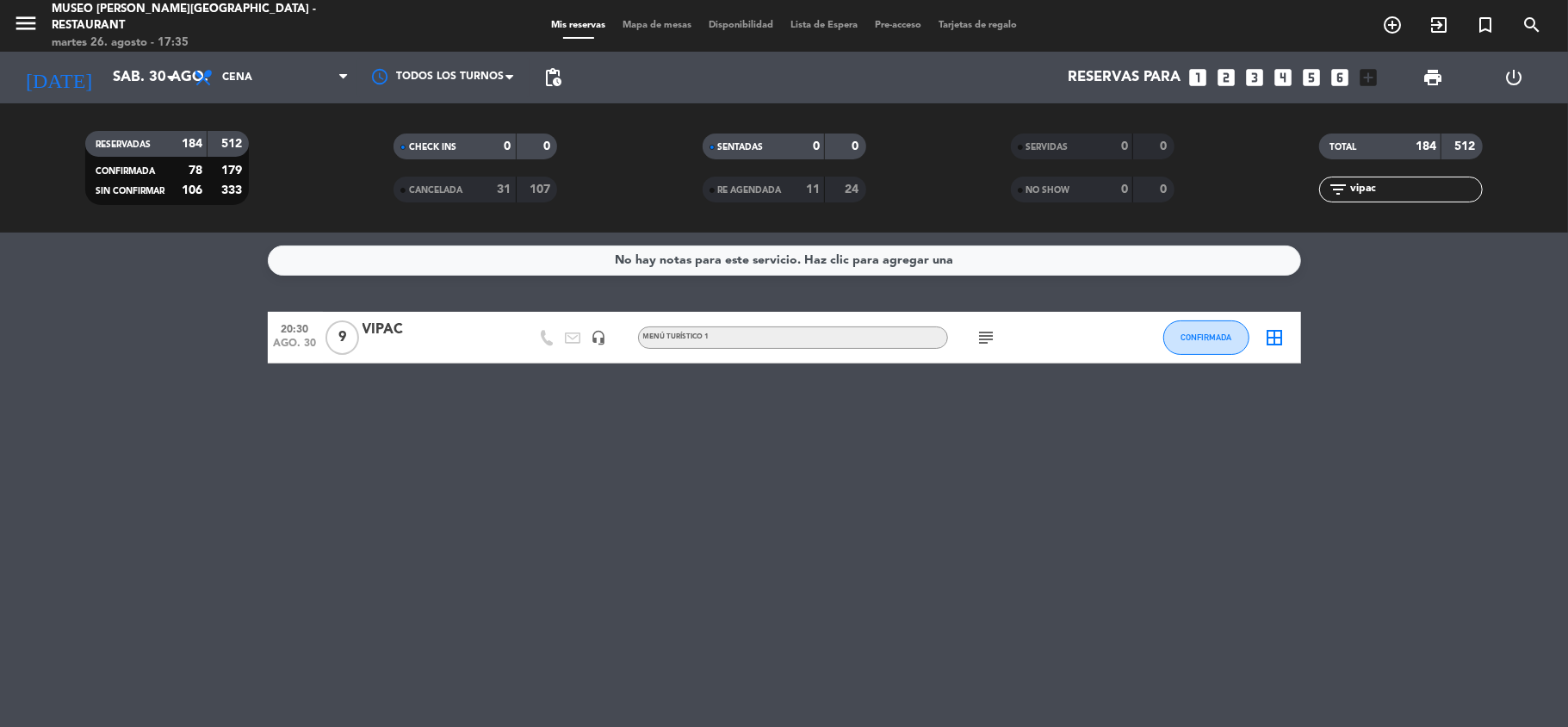
click at [390, 335] on div "VIPAC" at bounding box center [436, 329] width 146 height 23
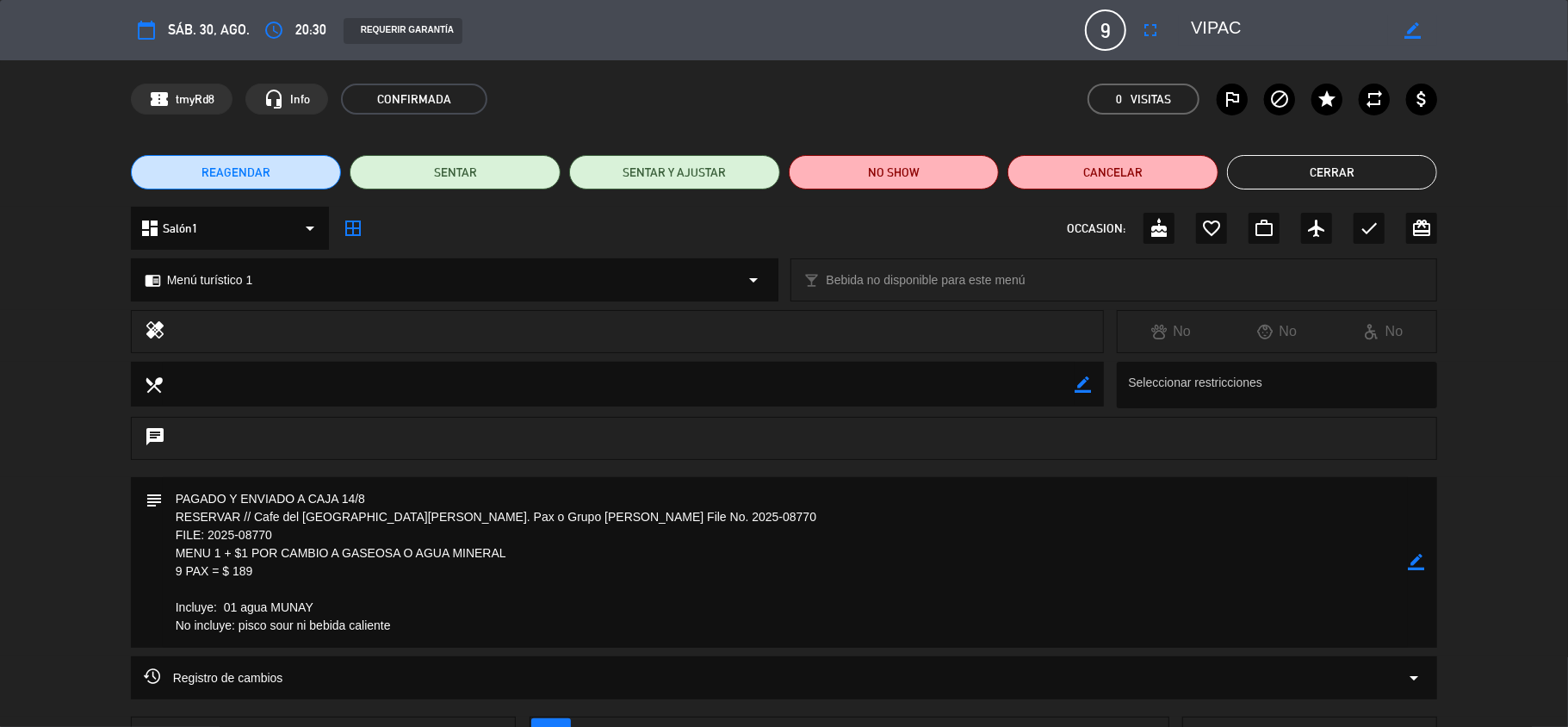
drag, startPoint x: 573, startPoint y: 519, endPoint x: 479, endPoint y: 519, distance: 94.0
click at [479, 519] on textarea at bounding box center [786, 562] width 1246 height 170
click at [1413, 29] on icon "border_color" at bounding box center [1412, 31] width 16 height 16
click at [1279, 25] on textarea at bounding box center [1289, 30] width 197 height 31
paste textarea "[PERSON_NAME]"
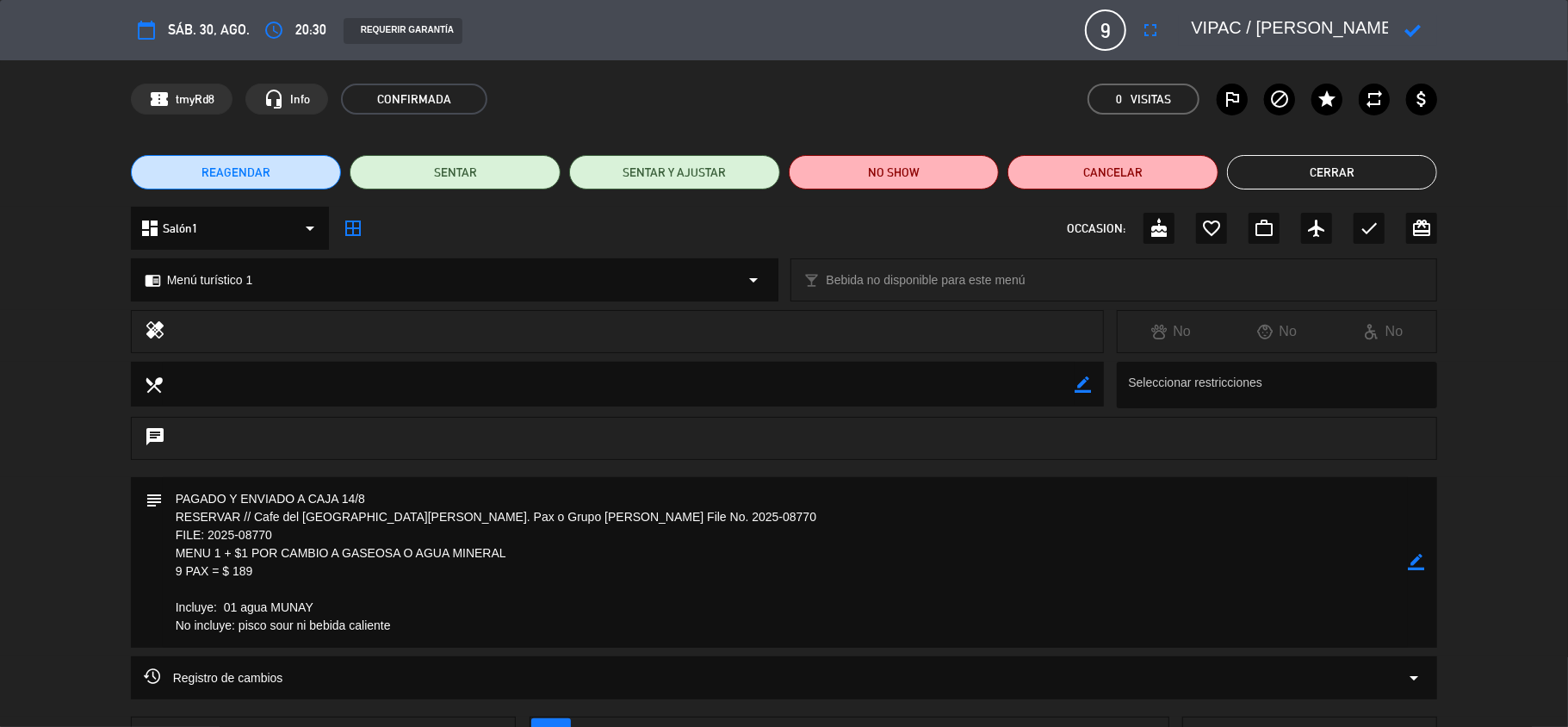
type textarea "VIPAC / [PERSON_NAME]"
click at [1411, 25] on icon at bounding box center [1412, 31] width 16 height 16
